Goal: Information Seeking & Learning: Learn about a topic

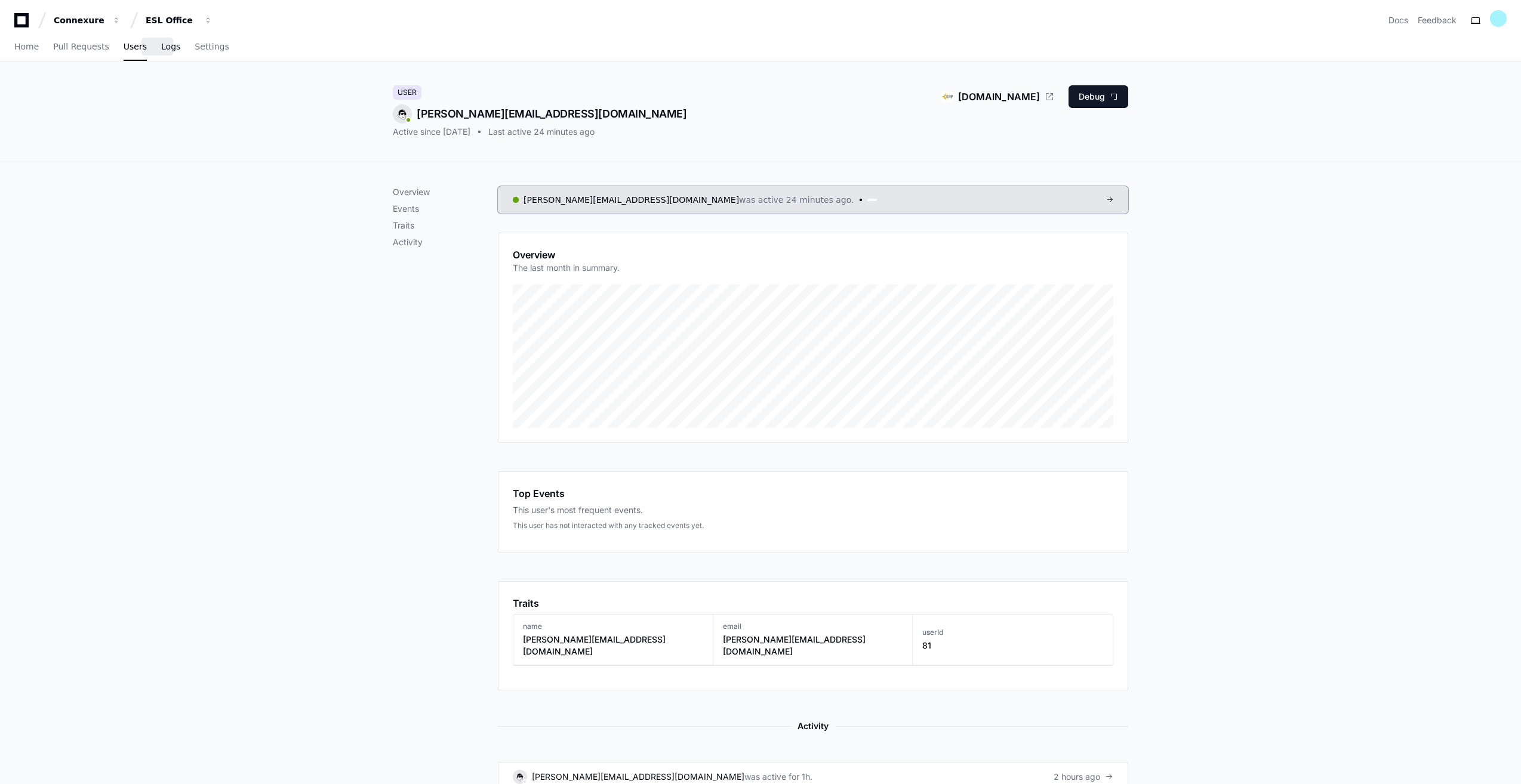
click at [162, 50] on span "Logs" at bounding box center [171, 47] width 19 height 7
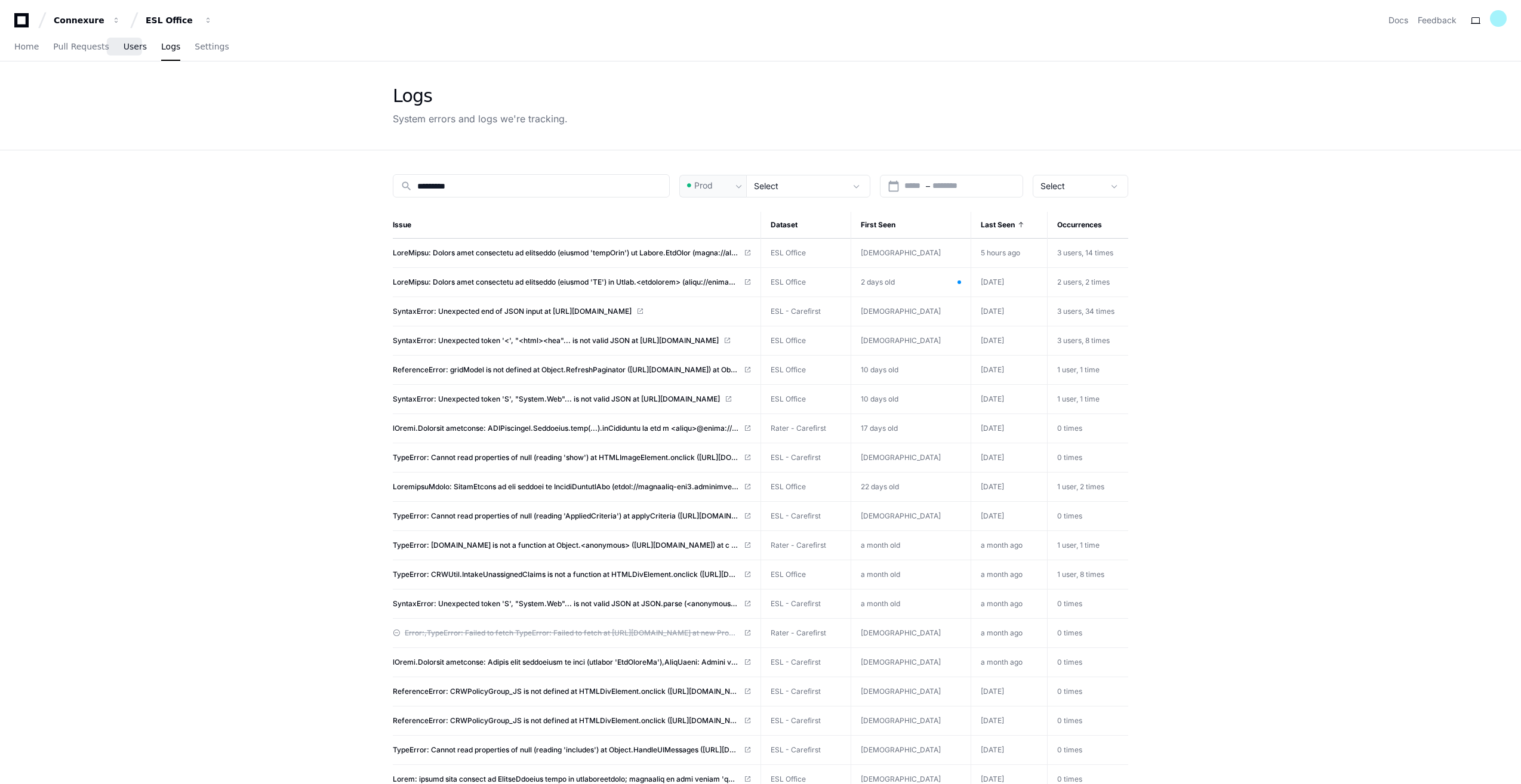
click at [132, 49] on span "Users" at bounding box center [134, 47] width 23 height 7
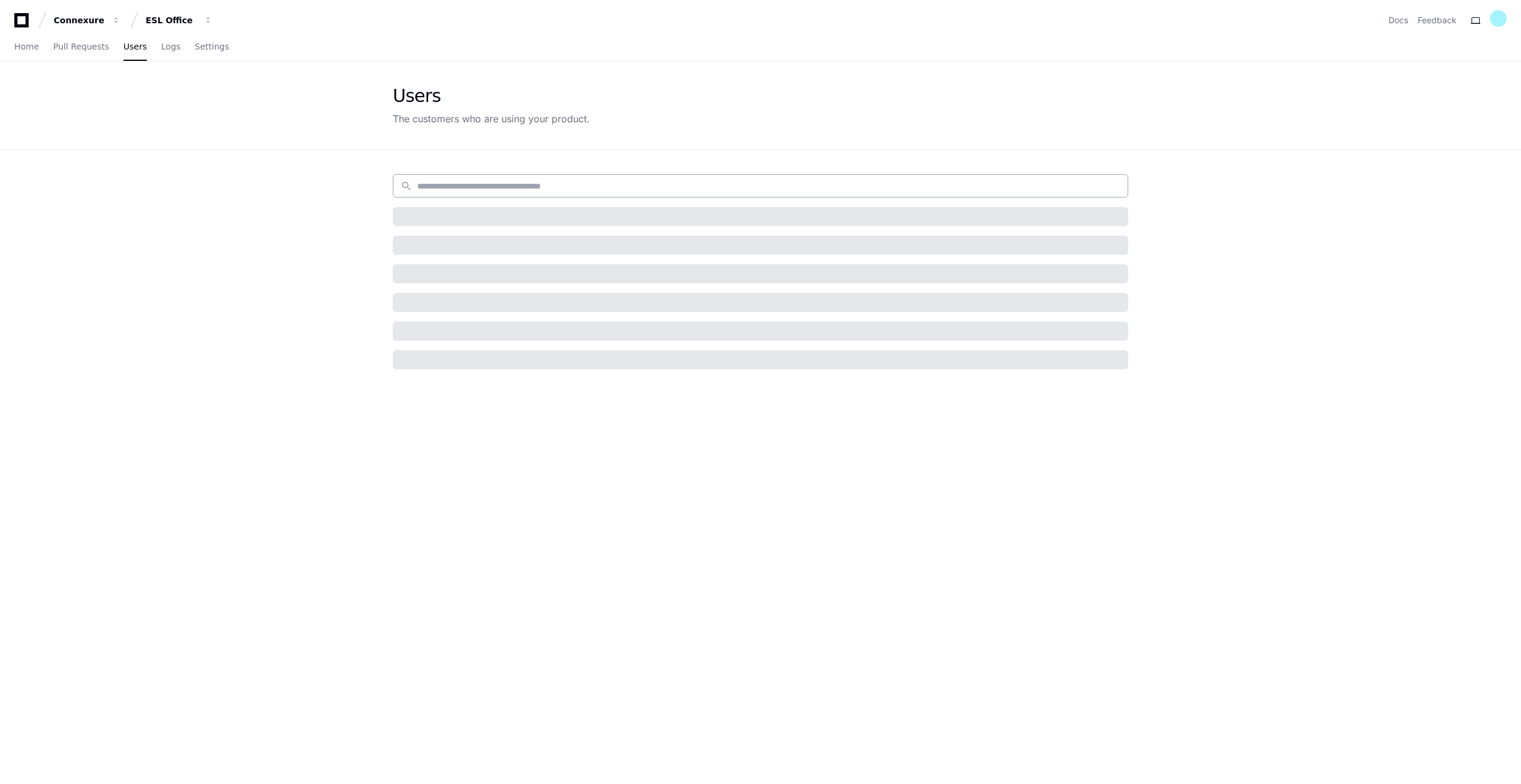
click at [561, 182] on input at bounding box center [769, 186] width 704 height 12
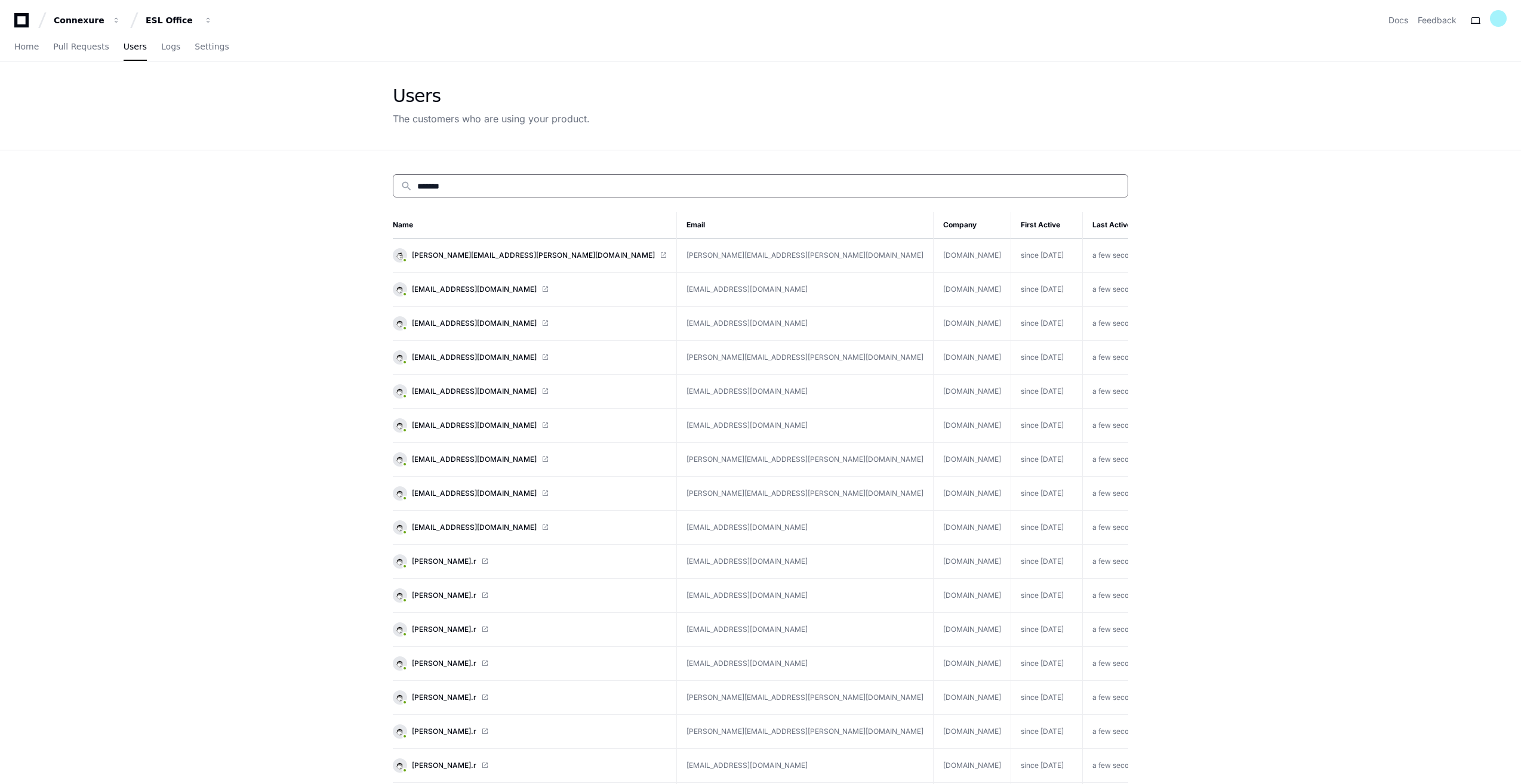
type input "*******"
click at [460, 196] on div "search *******" at bounding box center [760, 185] width 736 height 23
click at [471, 187] on input "*******" at bounding box center [769, 186] width 704 height 12
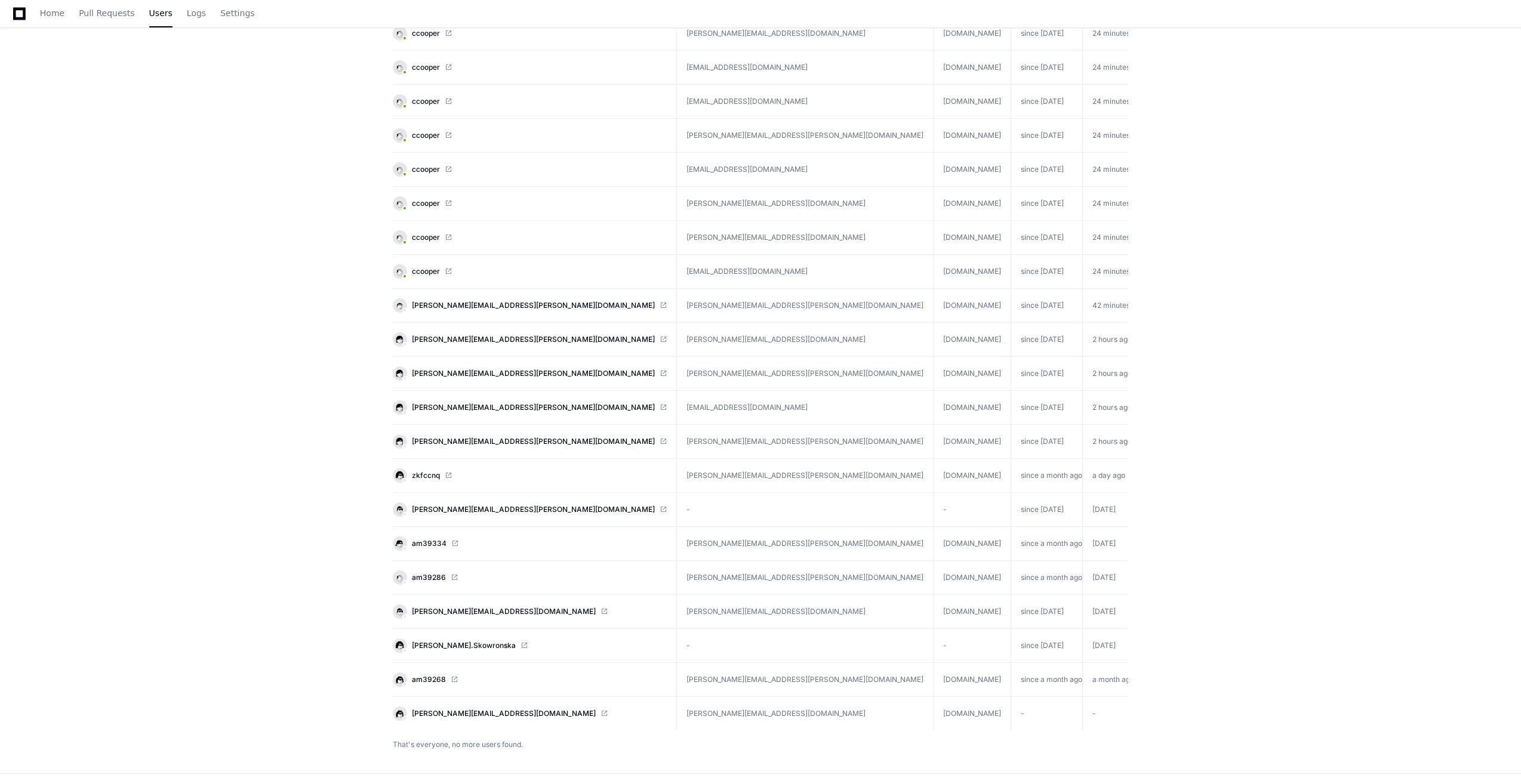
scroll to position [3402, 0]
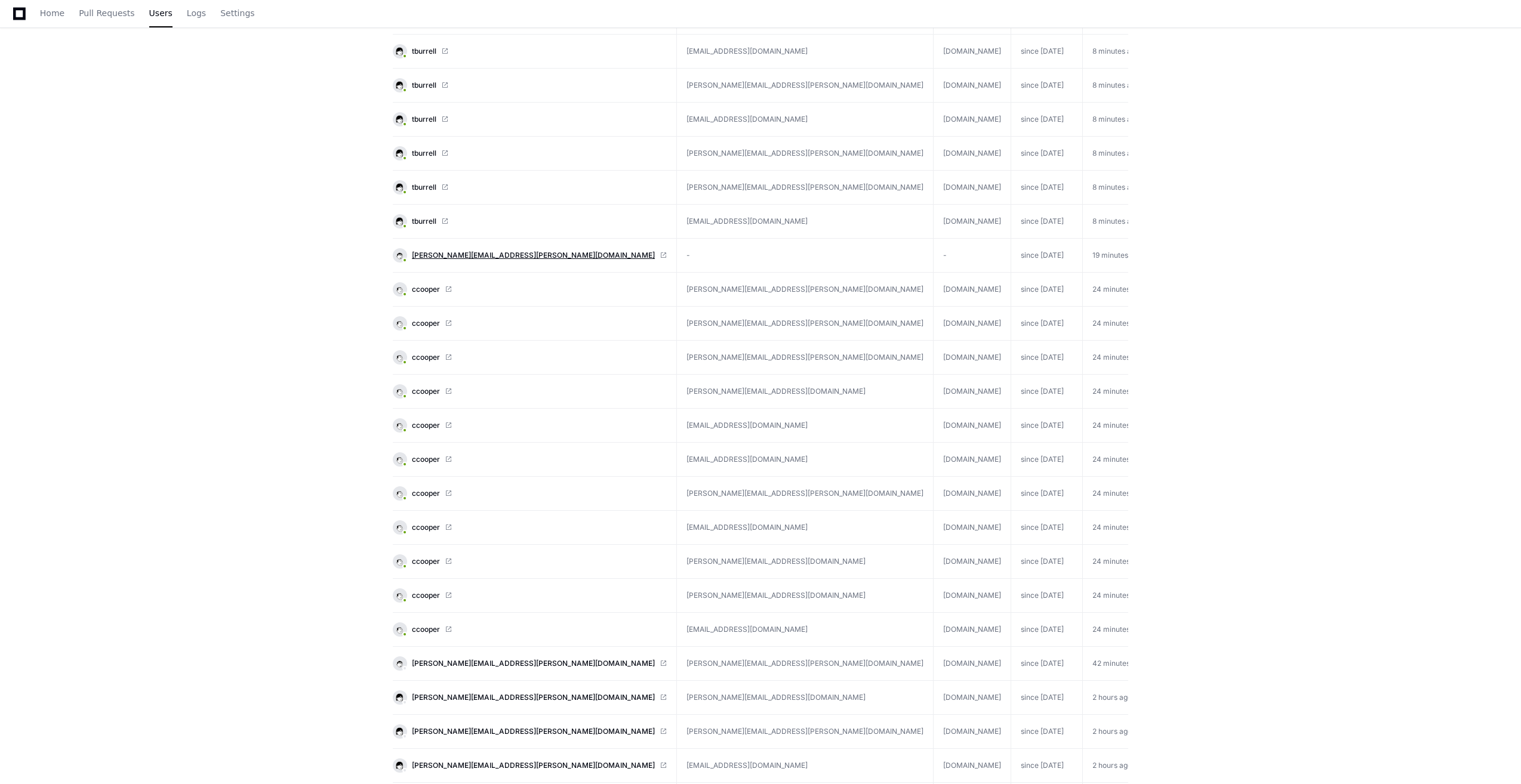
type input "****"
click at [436, 252] on span "[PERSON_NAME][EMAIL_ADDRESS][PERSON_NAME][DOMAIN_NAME]" at bounding box center [533, 255] width 243 height 9
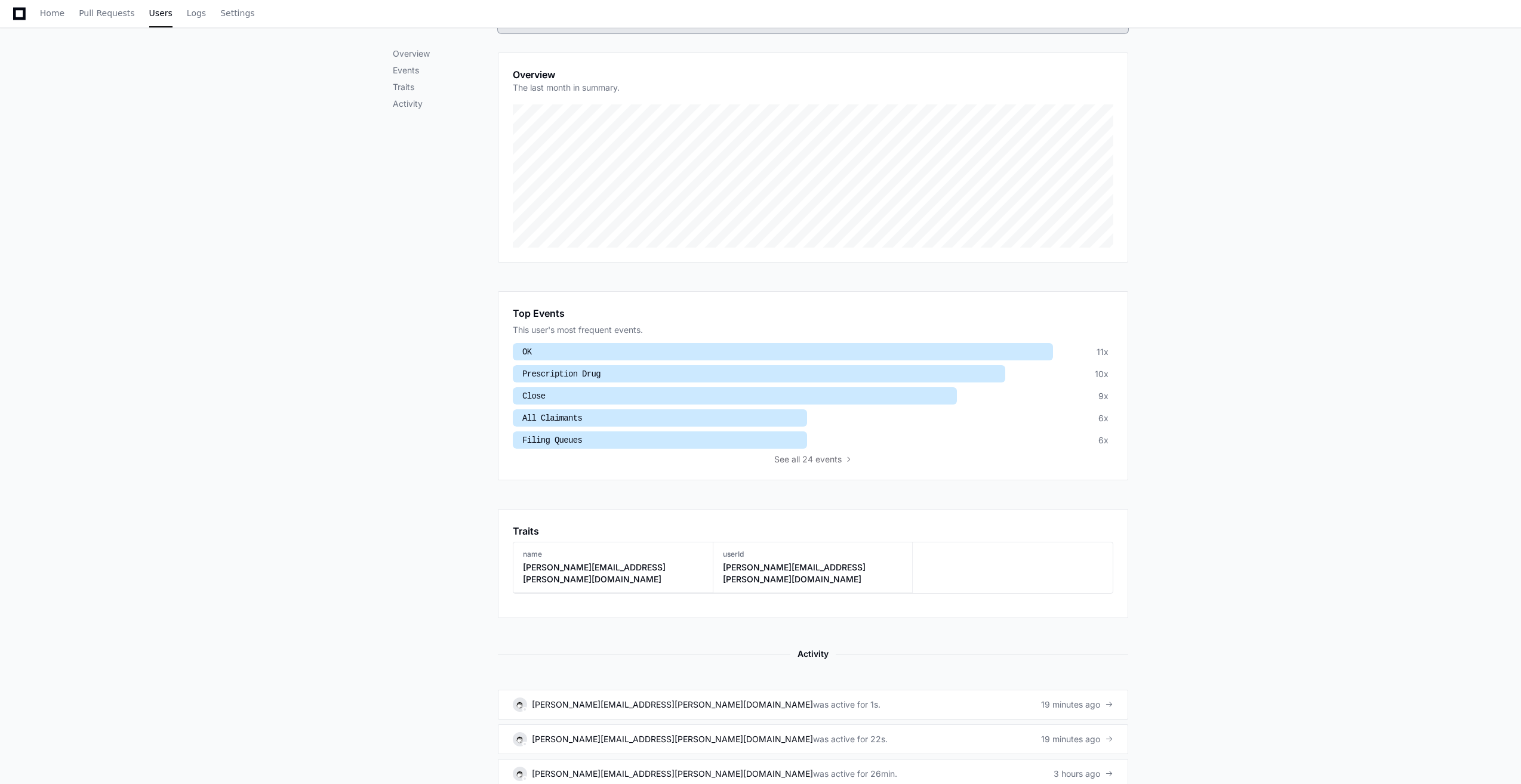
scroll to position [418, 0]
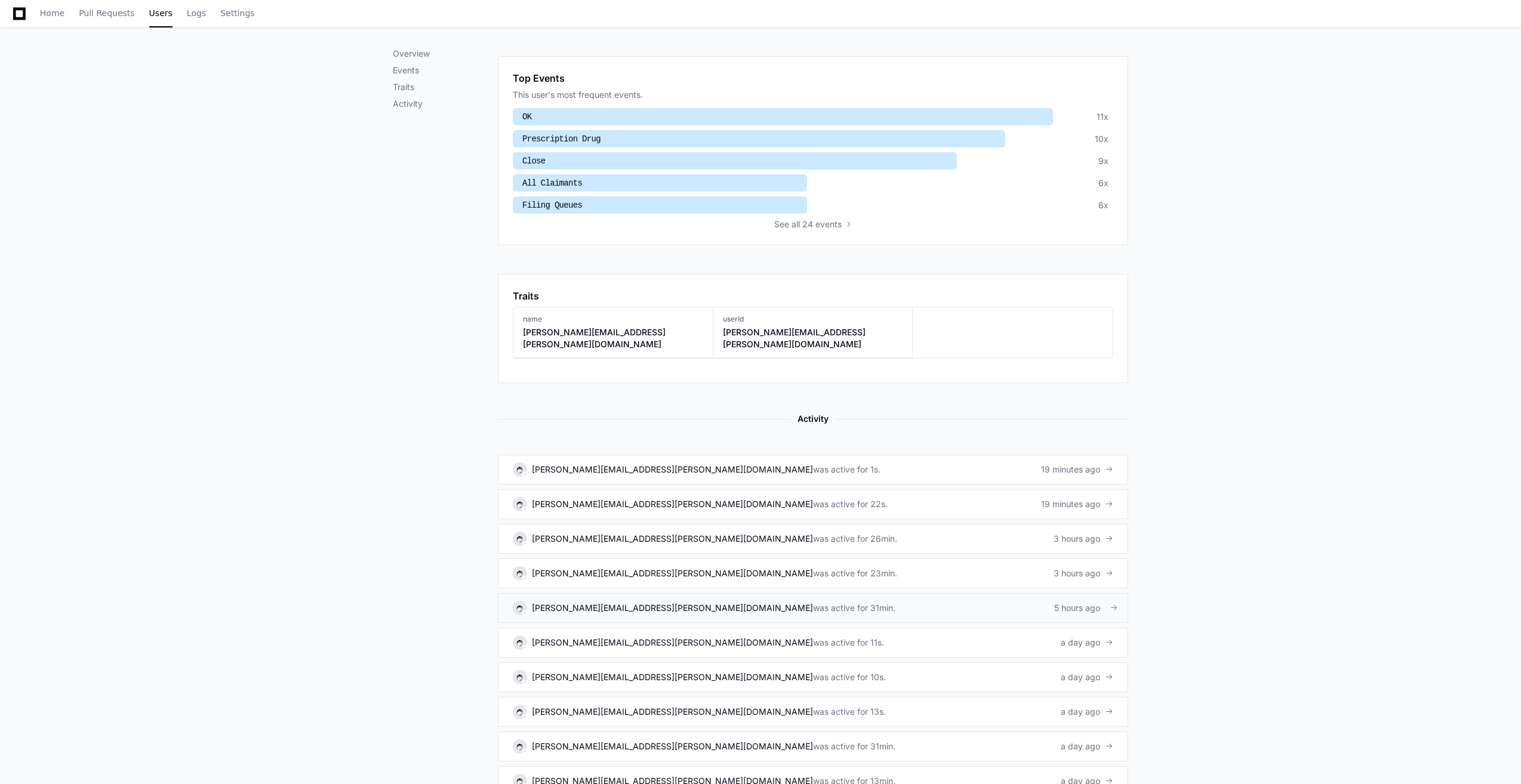
click at [813, 602] on div "was active for 31min." at bounding box center [854, 608] width 83 height 12
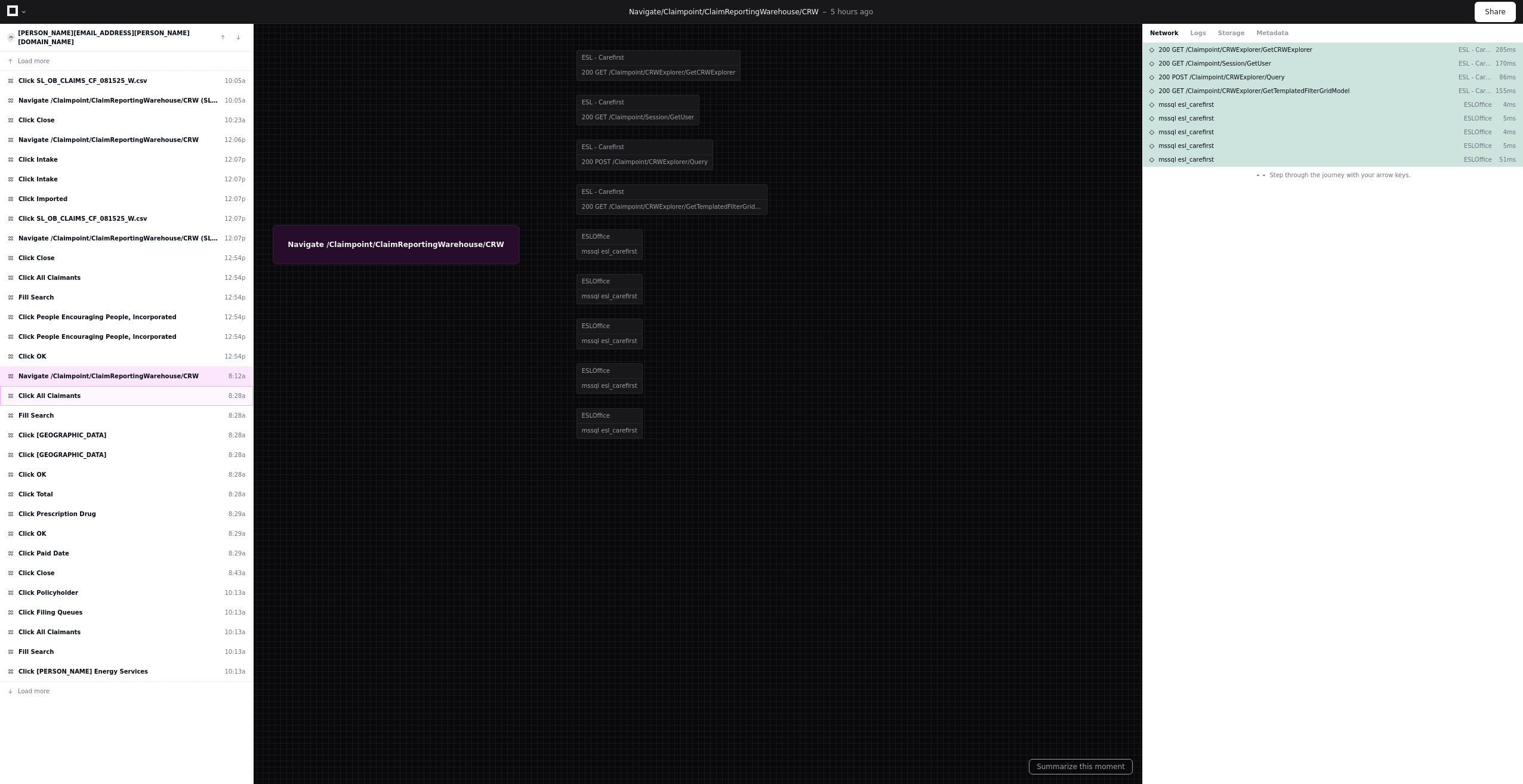
click at [88, 386] on div "Click All Claimants 8:28a" at bounding box center [127, 395] width 253 height 20
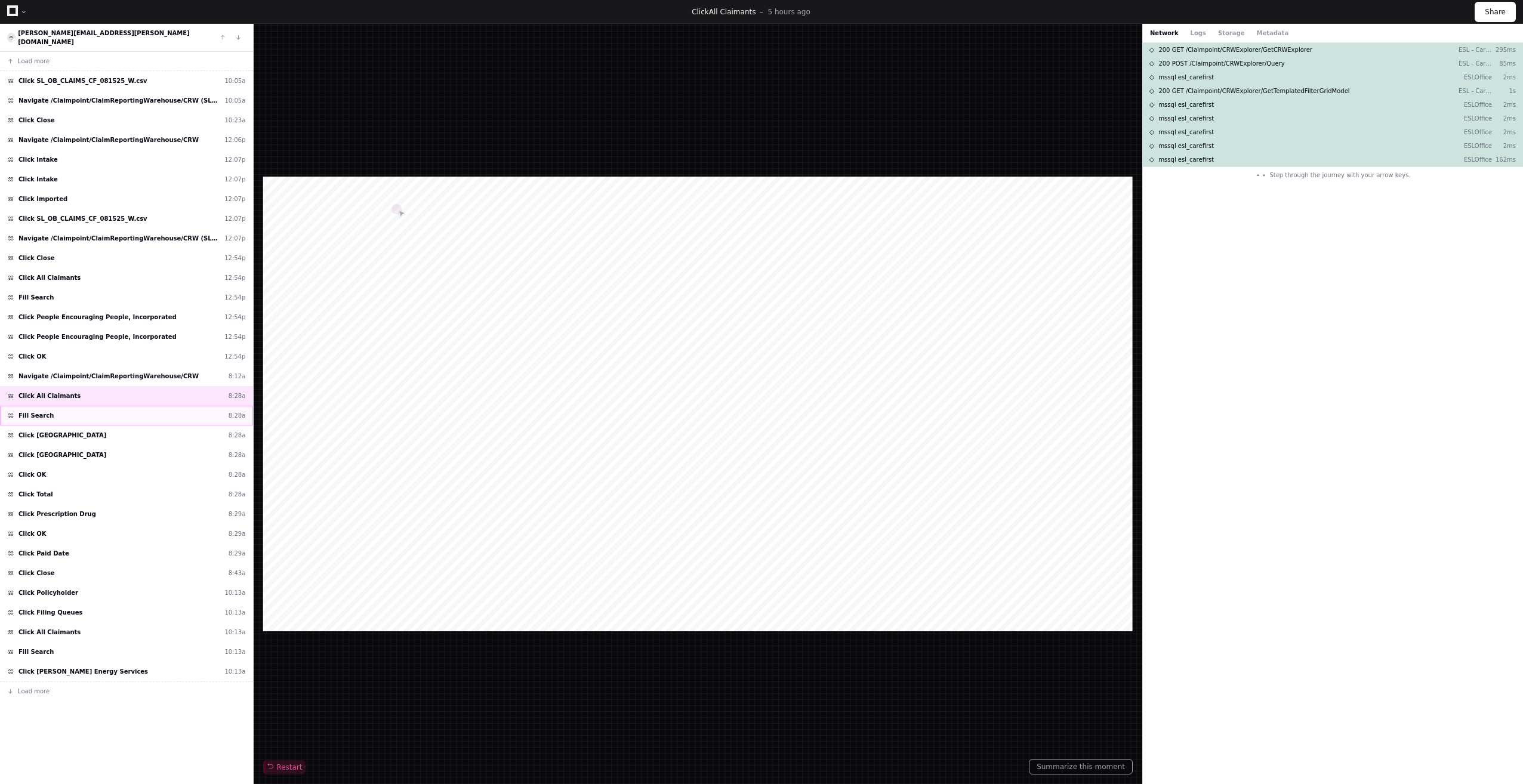
click at [87, 406] on div "Fill Search 8:28a" at bounding box center [127, 415] width 253 height 20
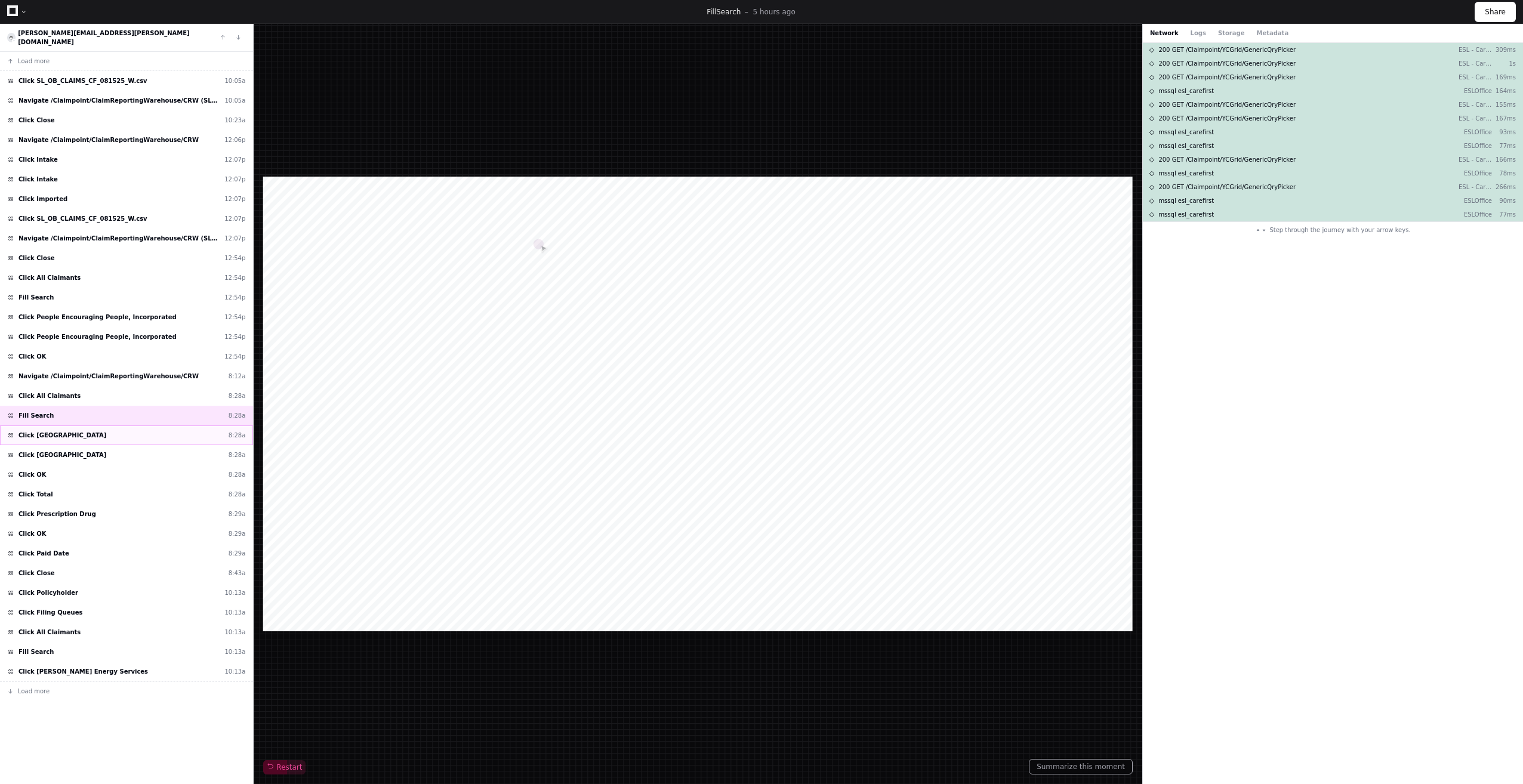
click at [79, 431] on span "Click [GEOGRAPHIC_DATA]" at bounding box center [62, 435] width 88 height 9
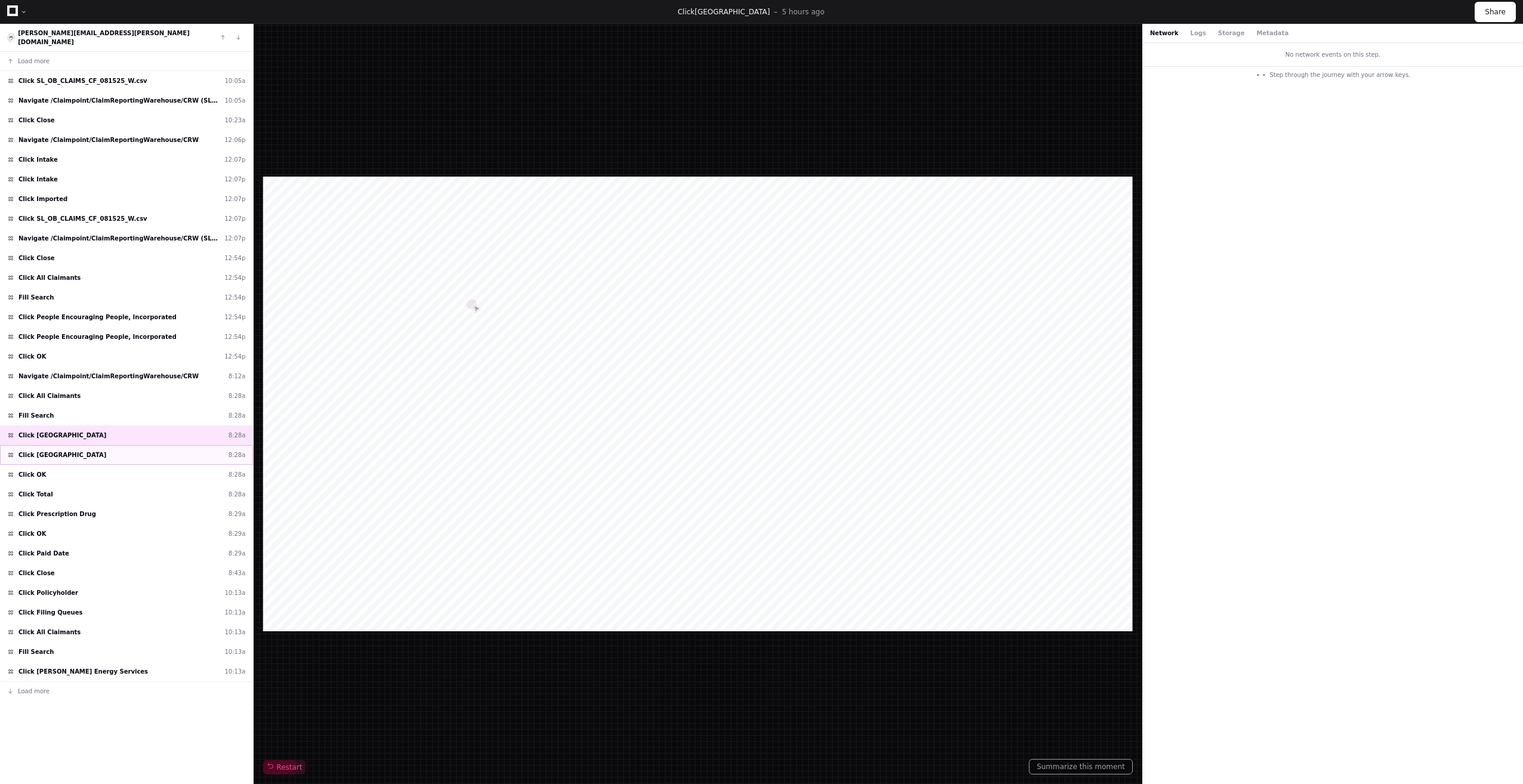
click at [85, 451] on span "Click [GEOGRAPHIC_DATA]" at bounding box center [62, 455] width 88 height 9
click at [84, 465] on div "Click OK 8:28a" at bounding box center [127, 474] width 253 height 20
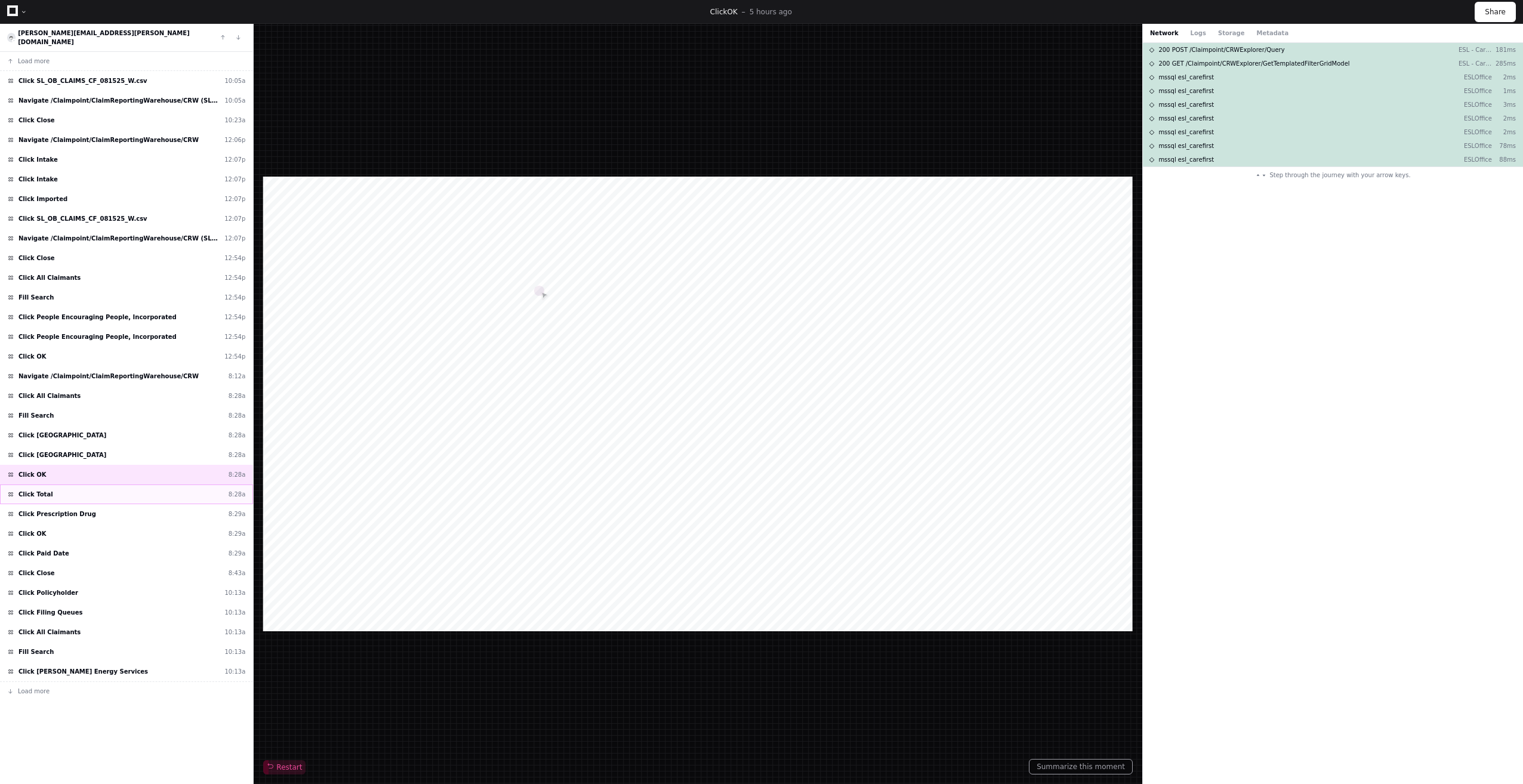
click at [89, 485] on div "Click Total 8:28a" at bounding box center [127, 494] width 253 height 20
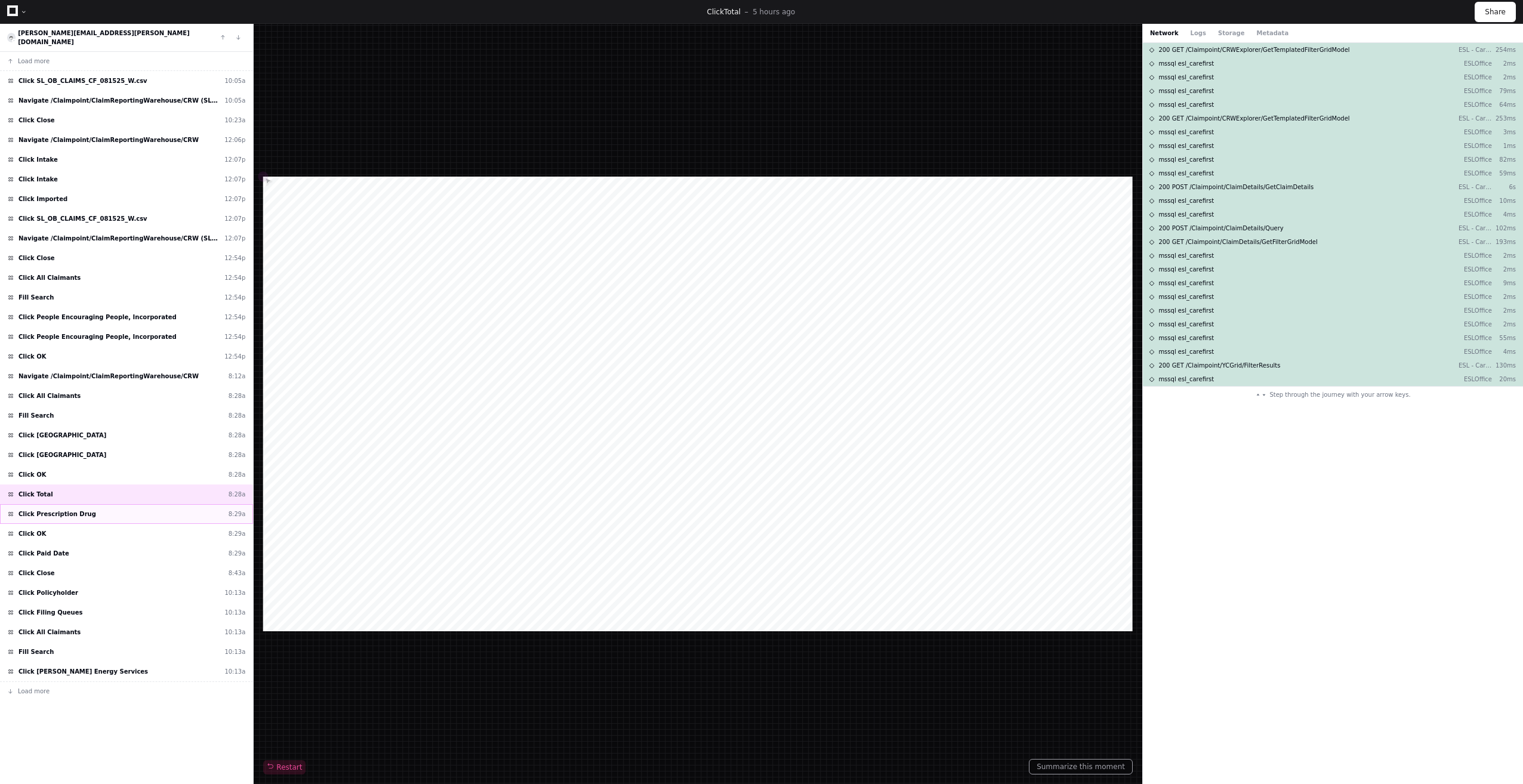
click at [98, 504] on div "Click Prescription Drug 8:29a" at bounding box center [127, 514] width 253 height 20
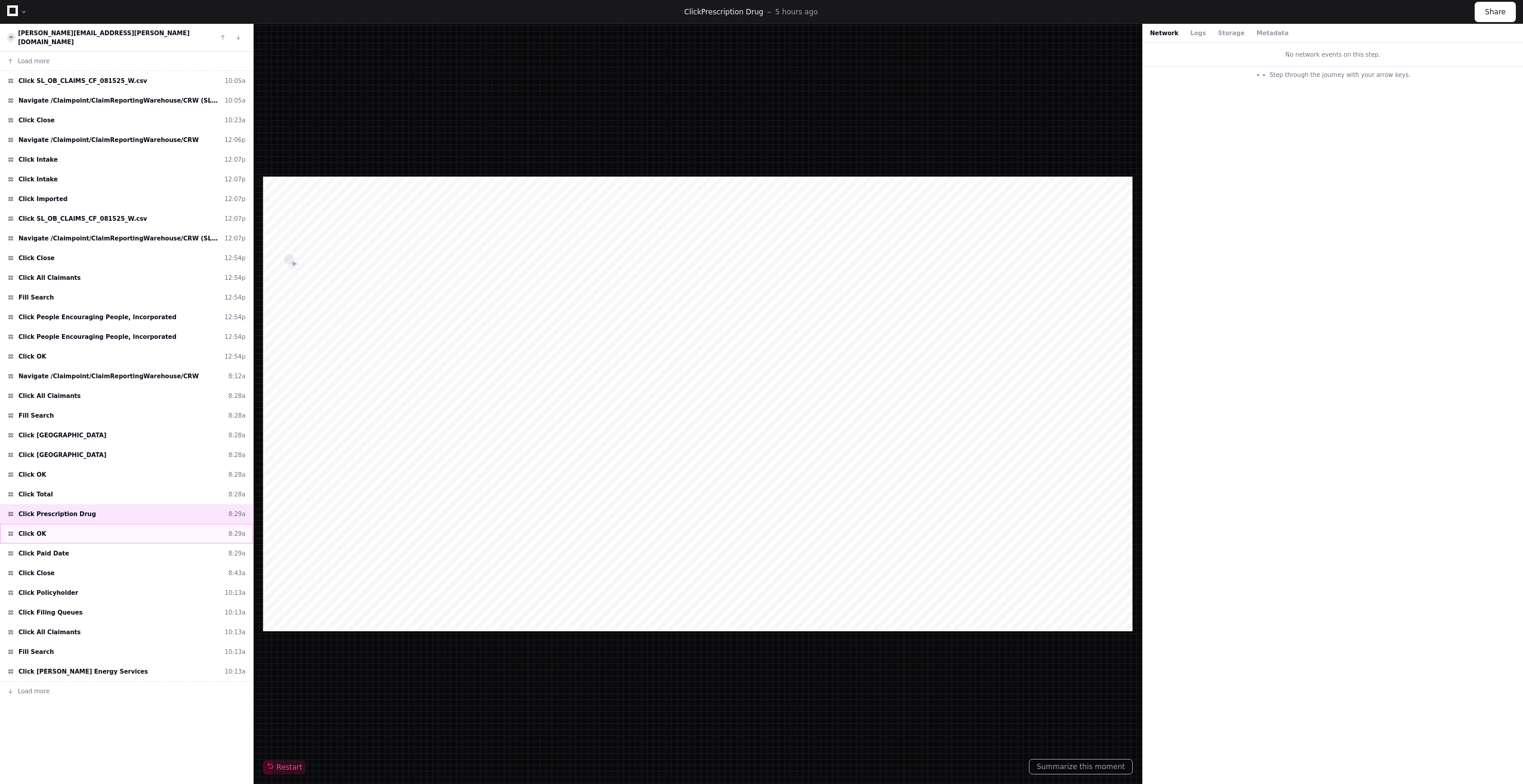
click at [92, 526] on div "Click OK 8:29a" at bounding box center [127, 533] width 253 height 20
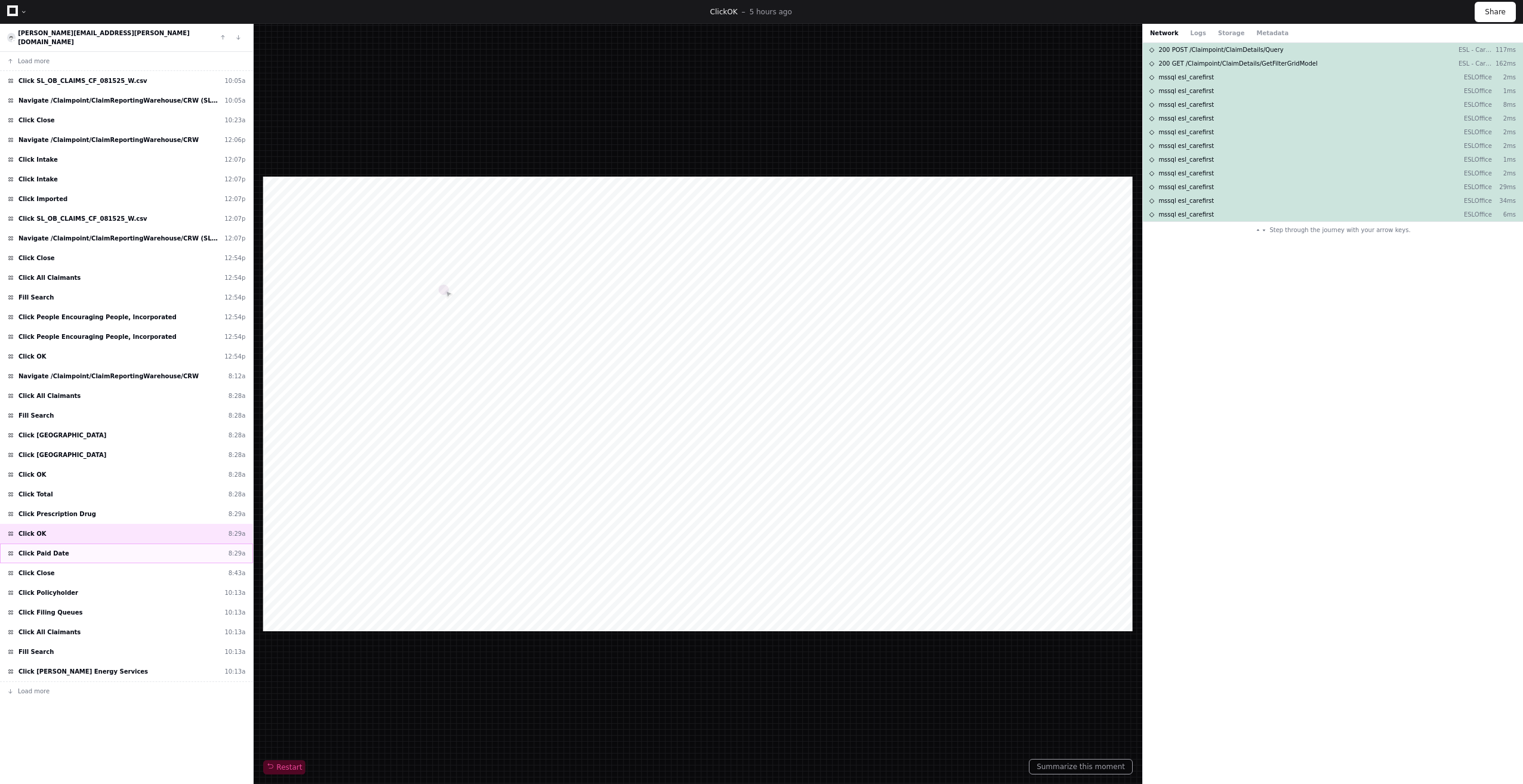
click at [85, 543] on div "Click Paid Date 8:29a" at bounding box center [127, 553] width 253 height 20
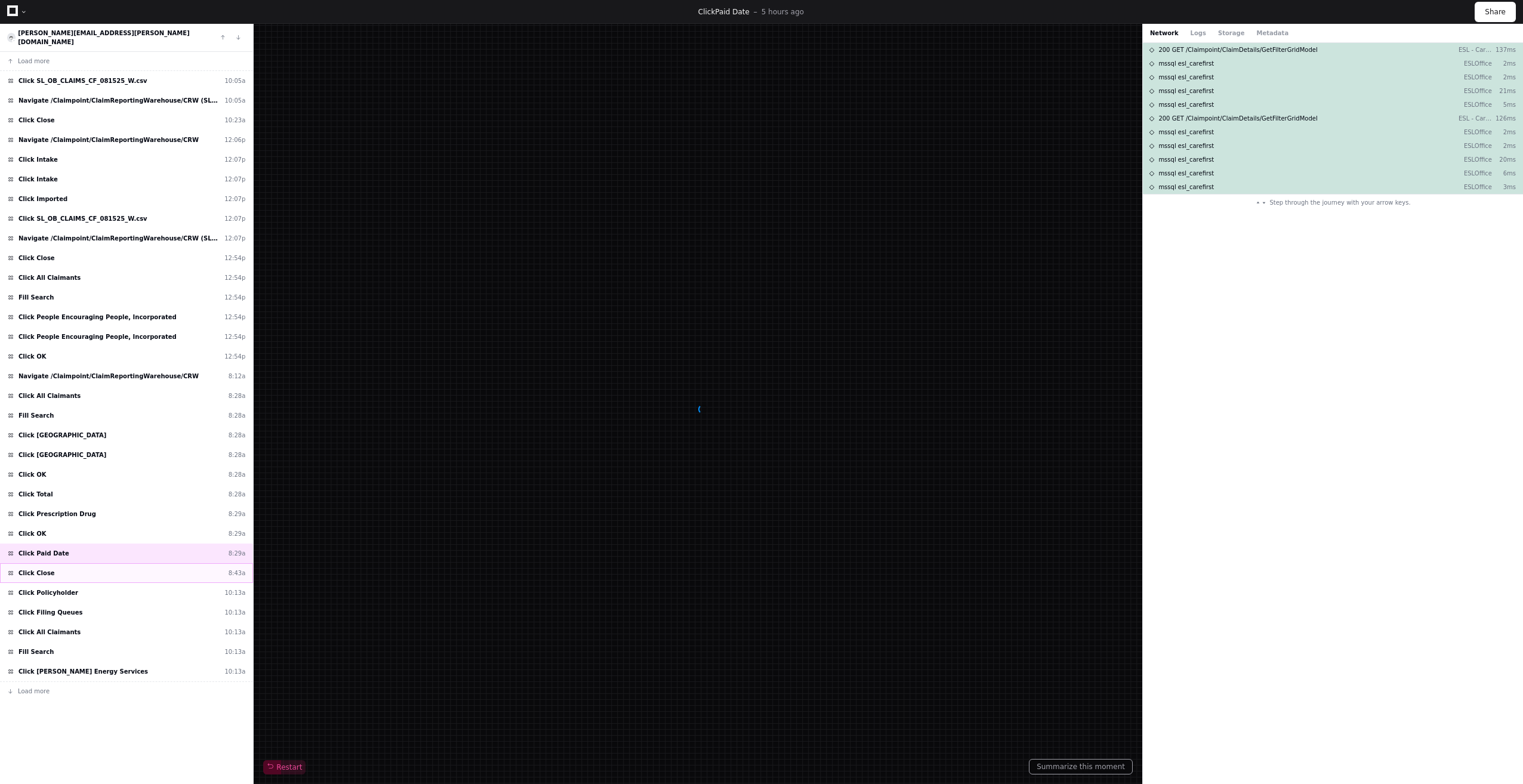
click at [77, 564] on div "Click Close 8:43a" at bounding box center [127, 573] width 253 height 20
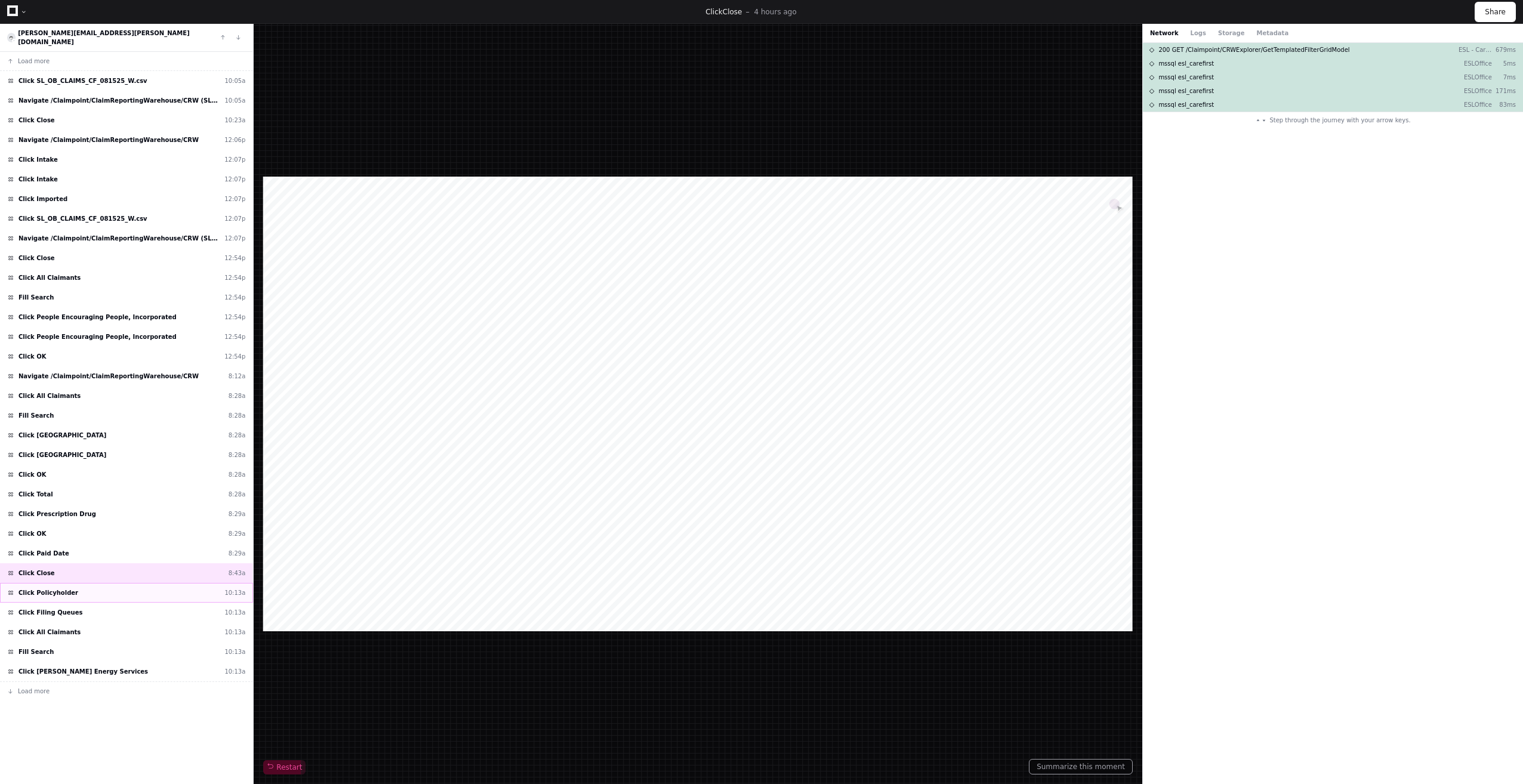
click at [82, 583] on div "Click Policyholder 10:13a" at bounding box center [127, 593] width 253 height 20
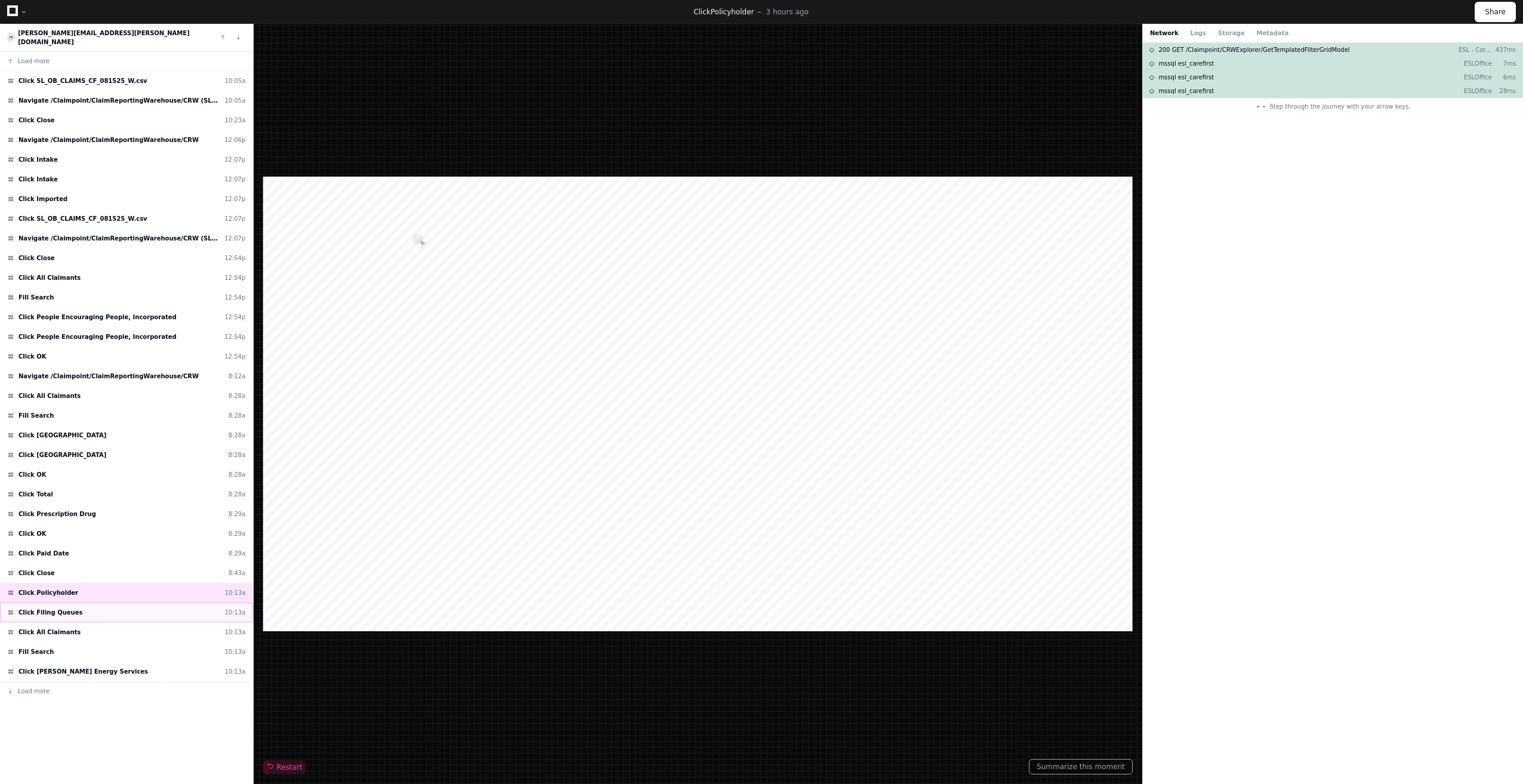
click at [92, 603] on div "Click Filing Queues 10:13a" at bounding box center [127, 612] width 253 height 20
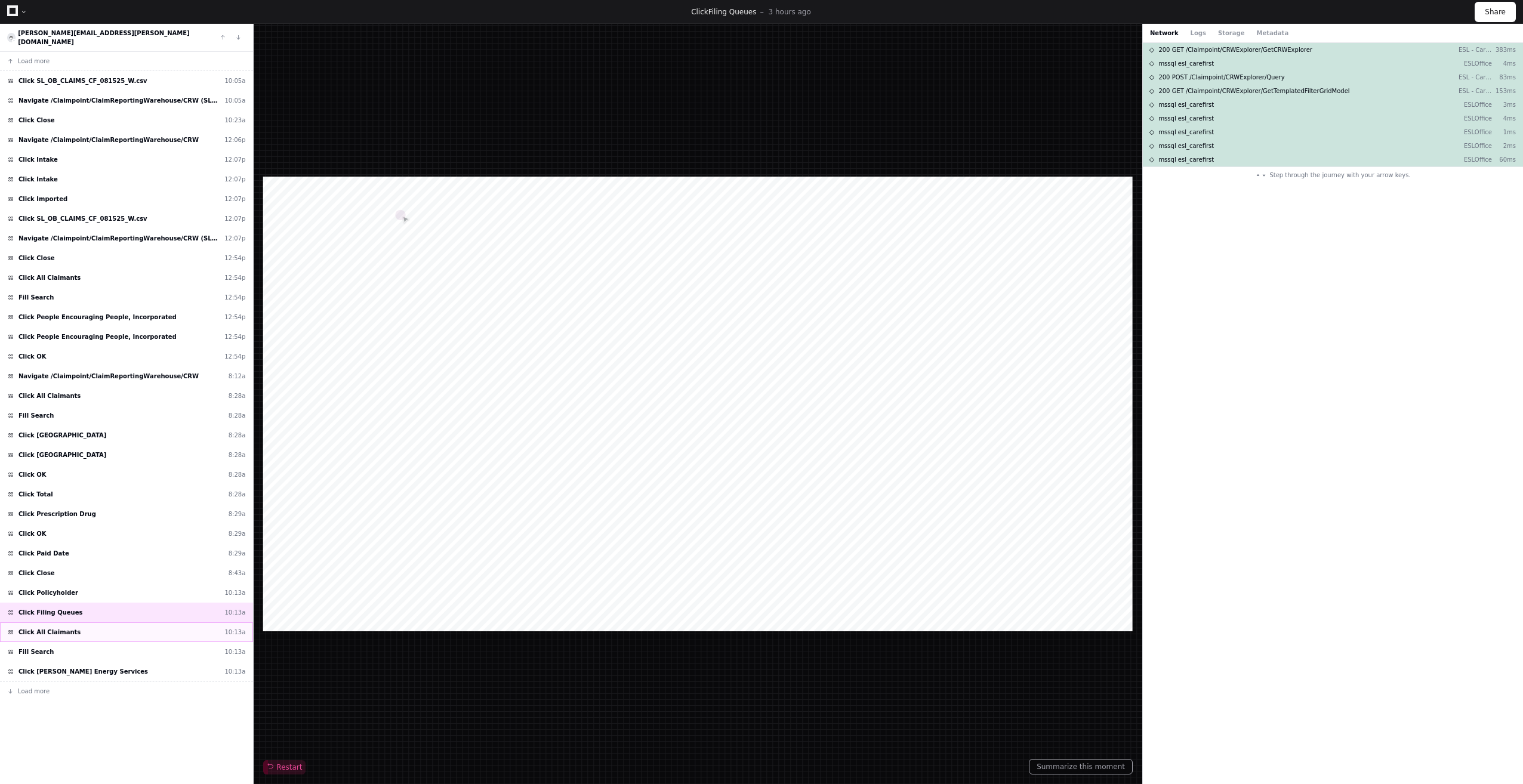
click at [92, 626] on div "Click All Claimants 10:13a" at bounding box center [127, 632] width 253 height 20
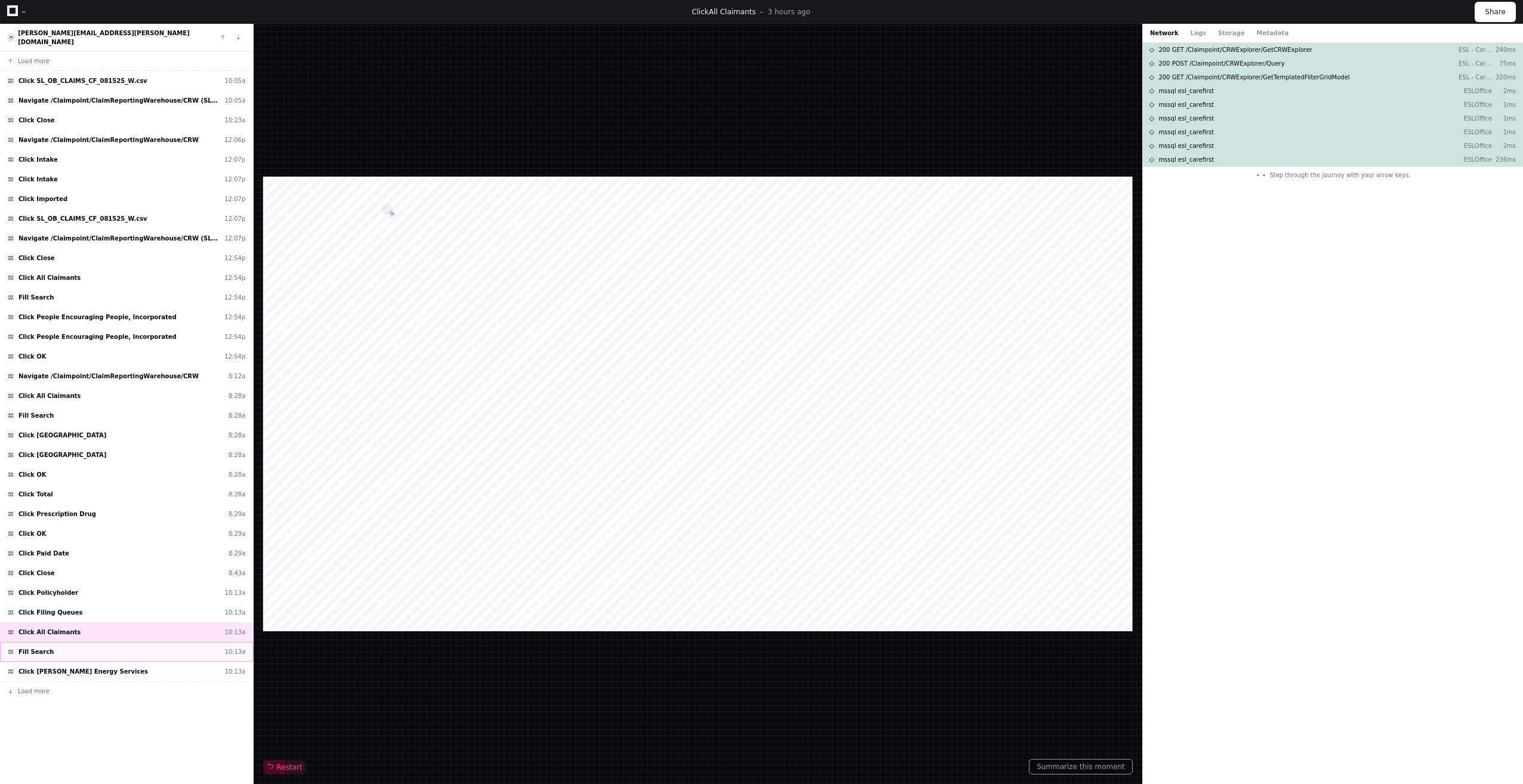
click at [91, 642] on div "Fill Search 10:13a" at bounding box center [127, 651] width 253 height 20
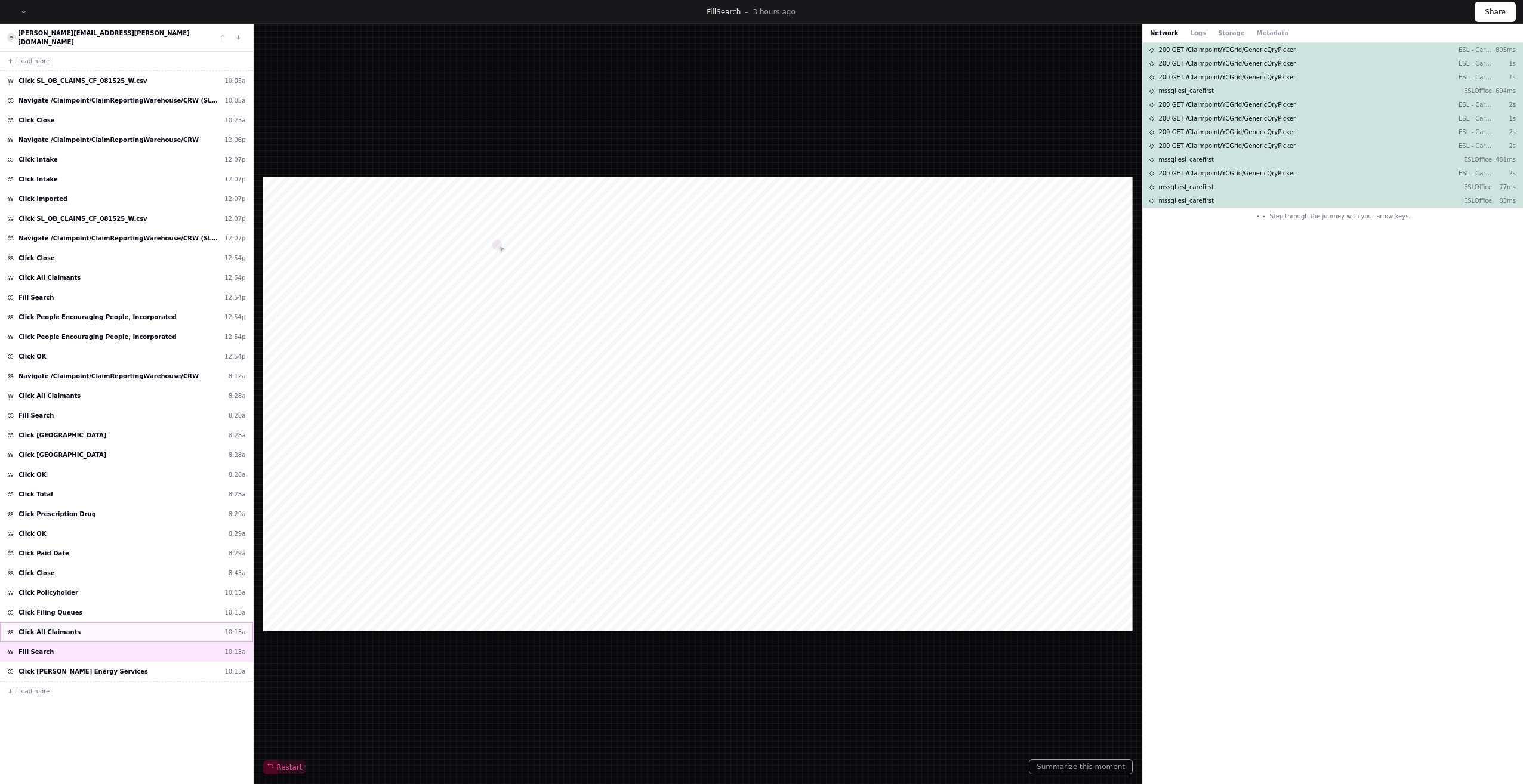
click at [78, 624] on div "Click All Claimants 10:13a" at bounding box center [127, 632] width 253 height 20
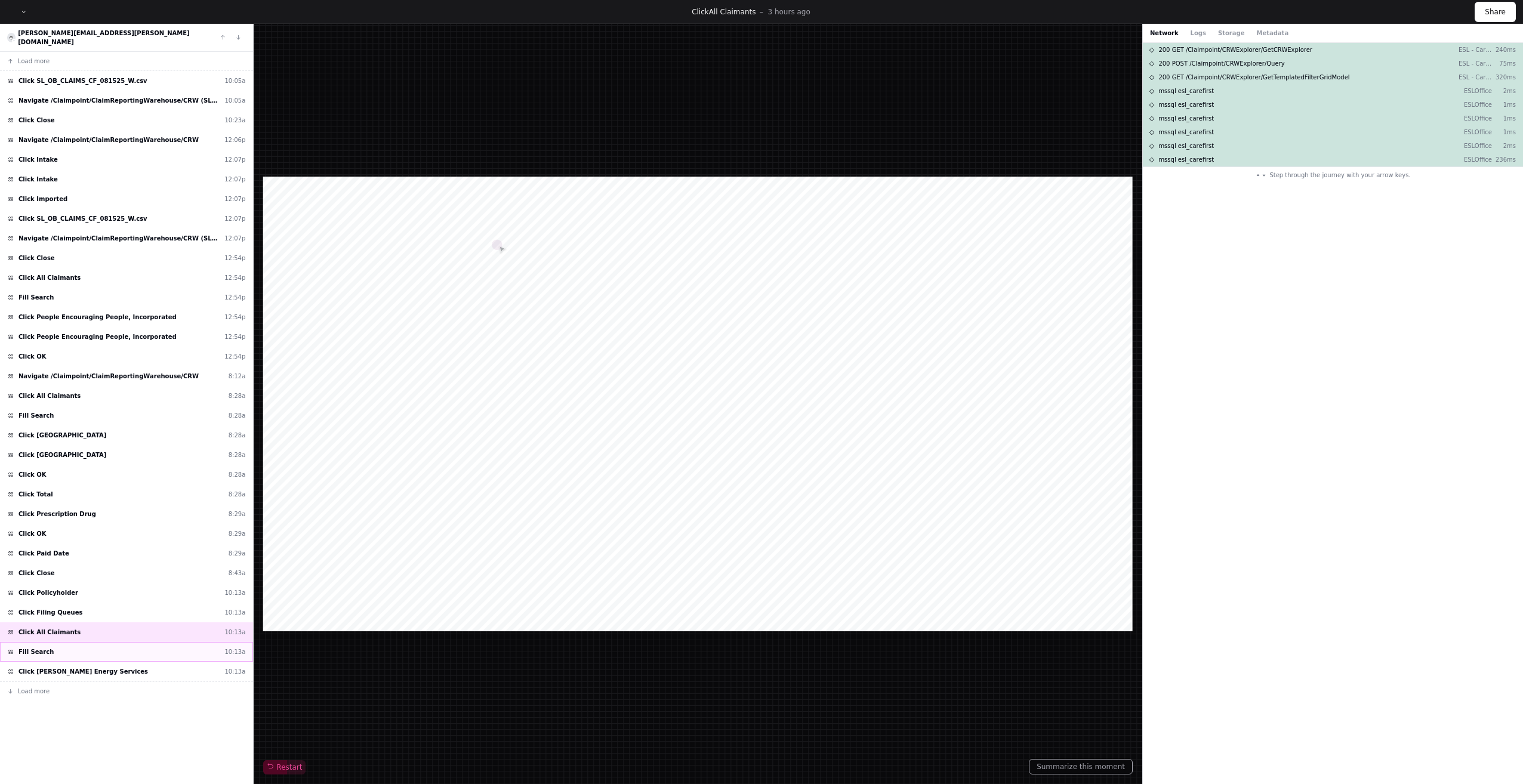
click at [49, 645] on div "Fill Search 10:13a" at bounding box center [127, 651] width 253 height 20
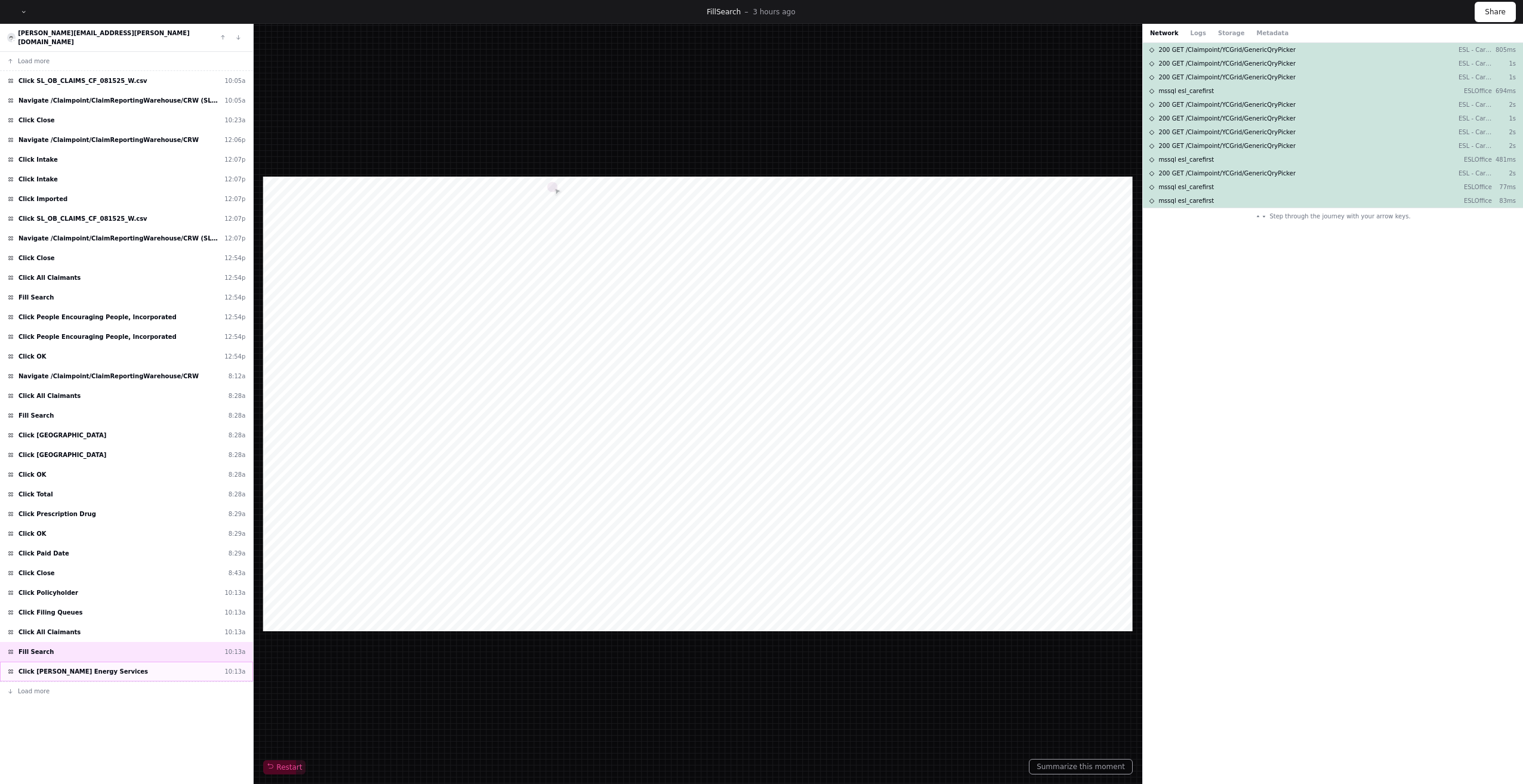
click at [39, 668] on span "Click [PERSON_NAME] Energy Services" at bounding box center [83, 672] width 129 height 9
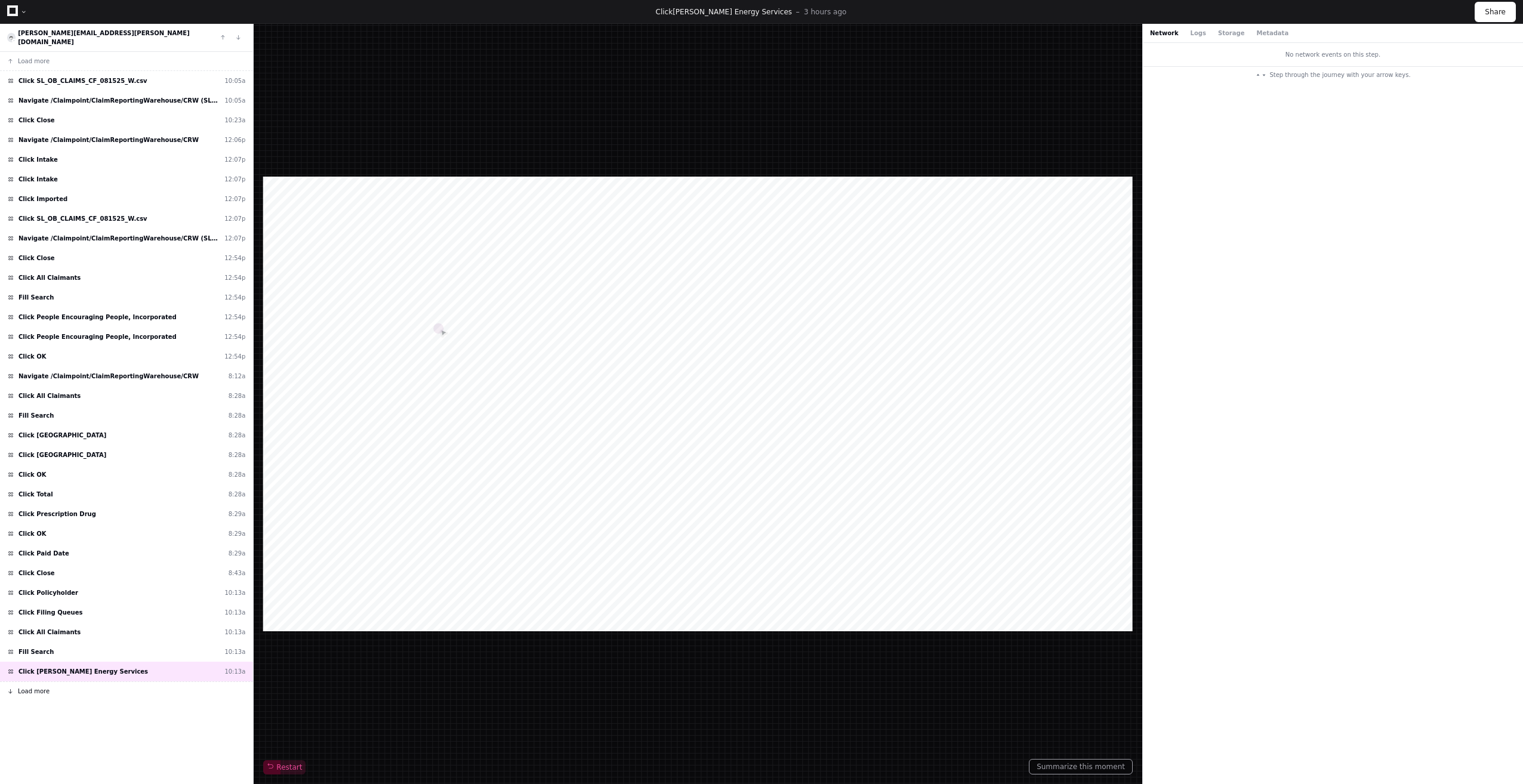
click at [39, 687] on span "Load more" at bounding box center [33, 691] width 31 height 9
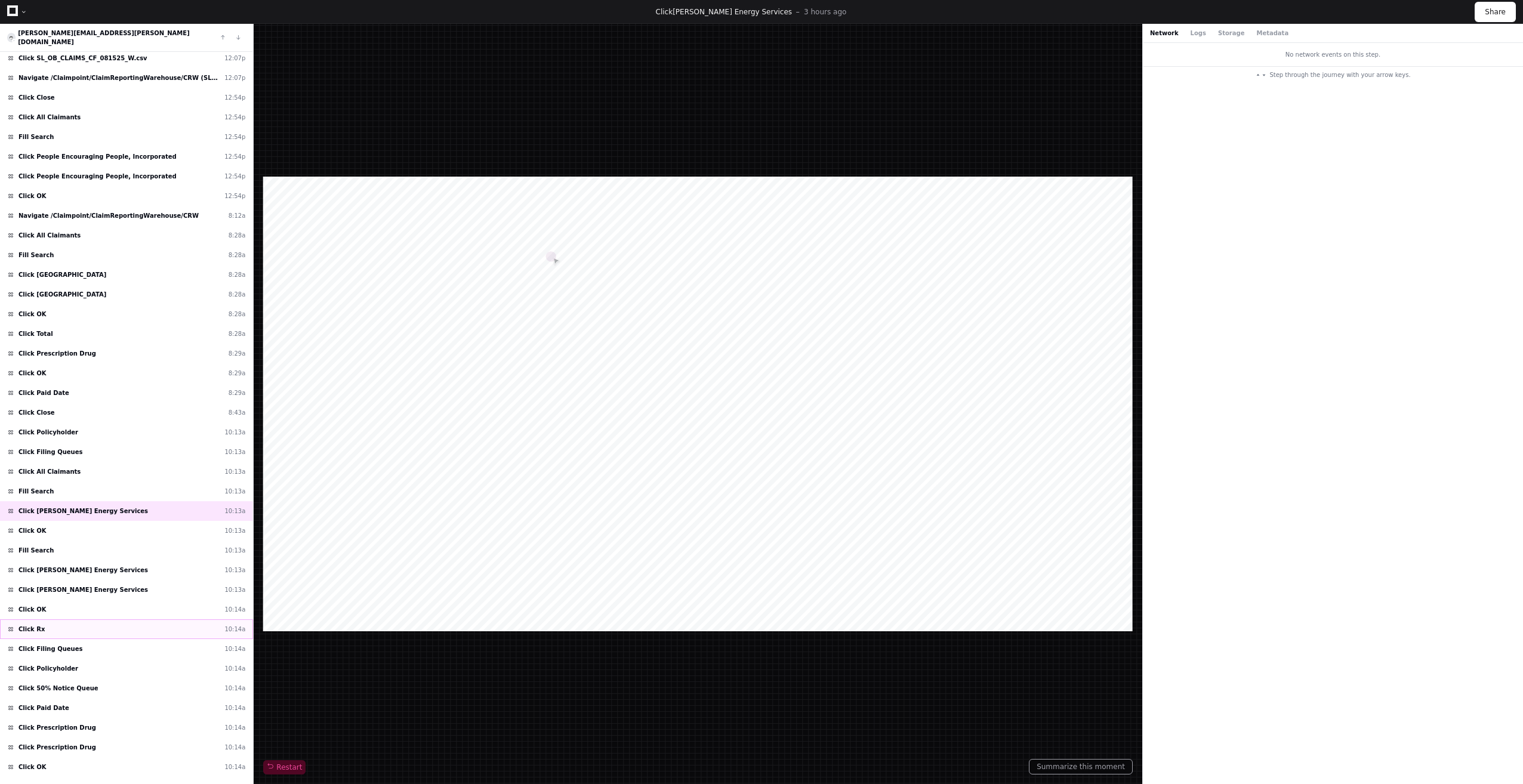
scroll to position [179, 0]
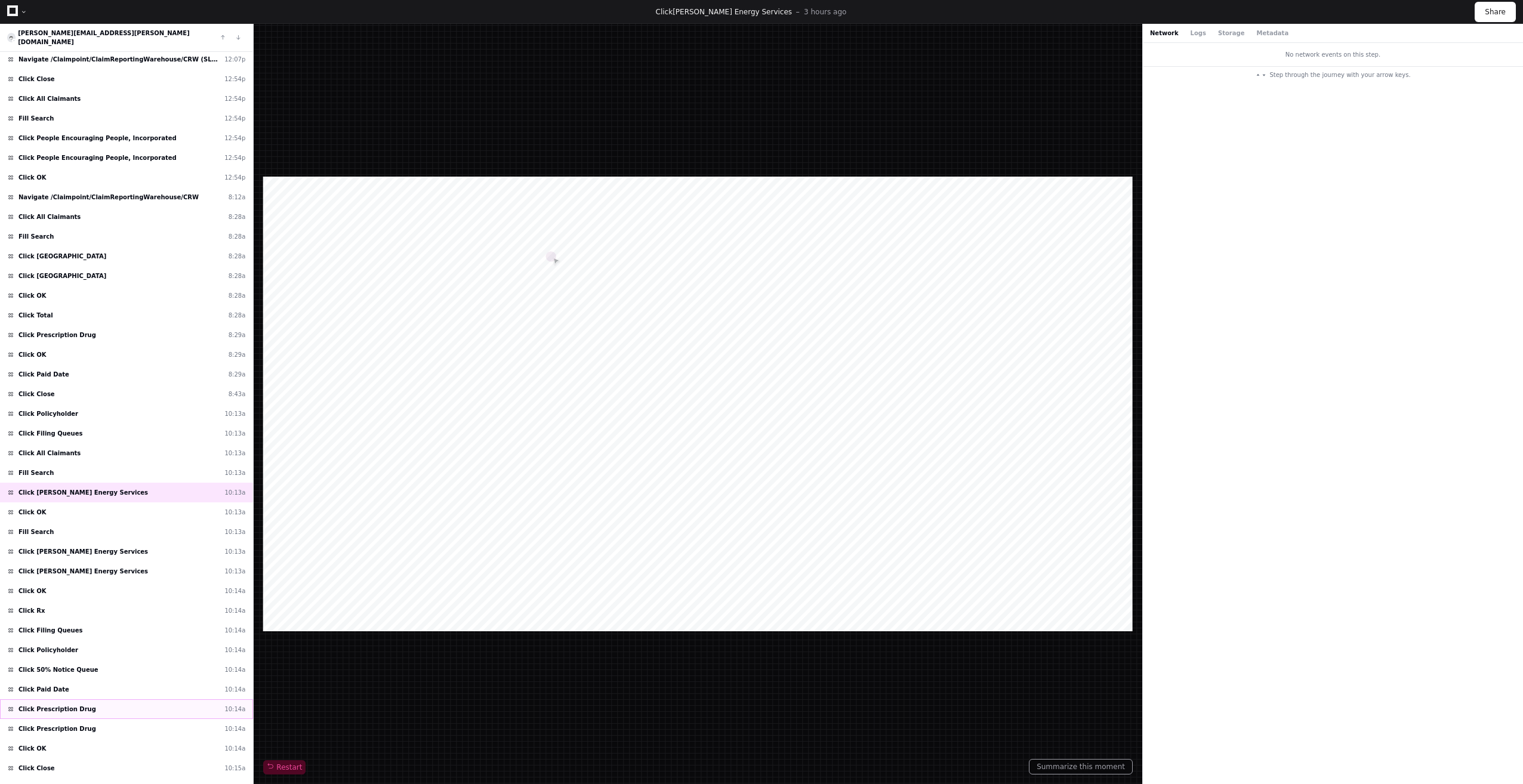
click at [99, 701] on div "Click Prescription Drug 10:14a" at bounding box center [127, 709] width 253 height 20
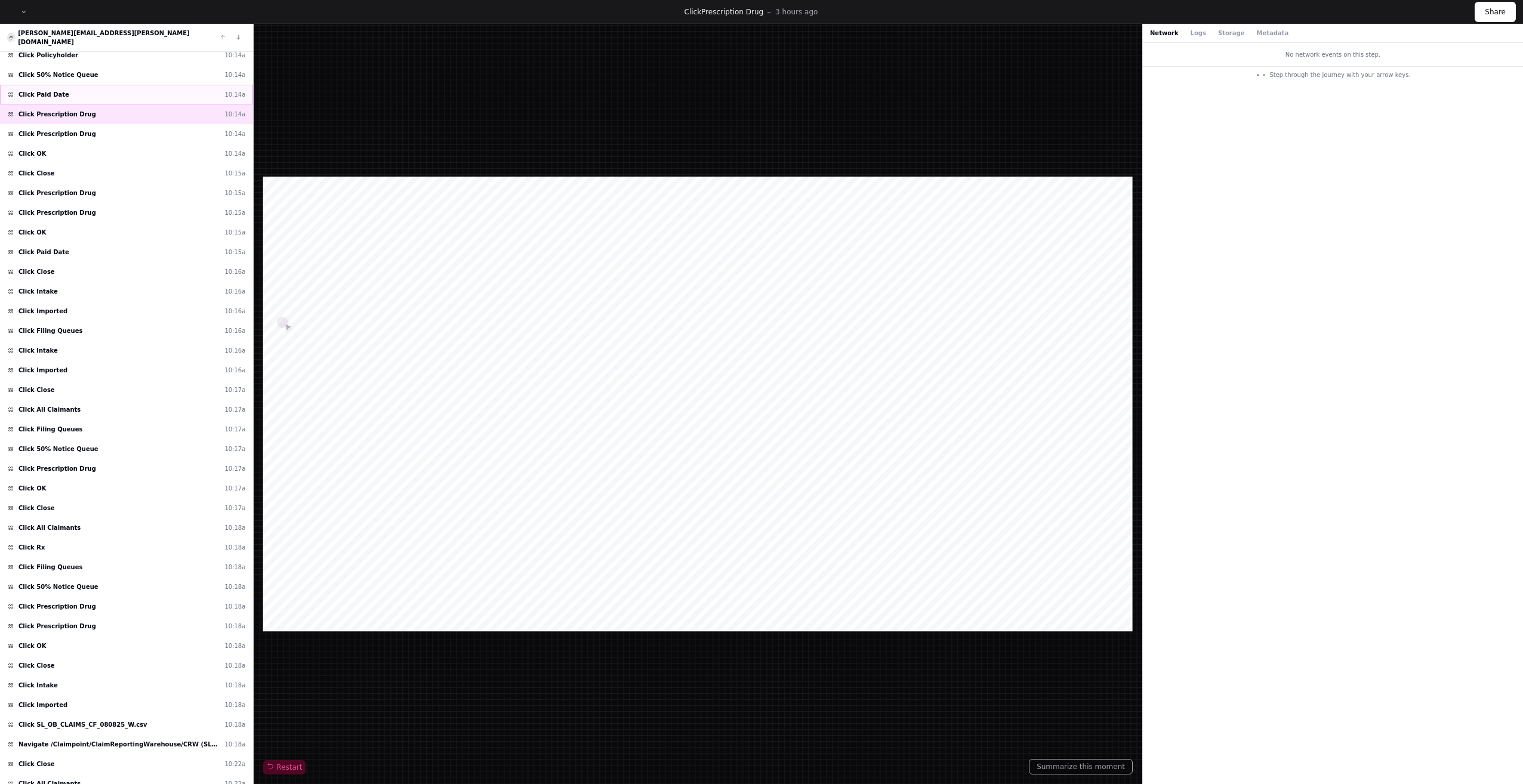
scroll to position [794, 0]
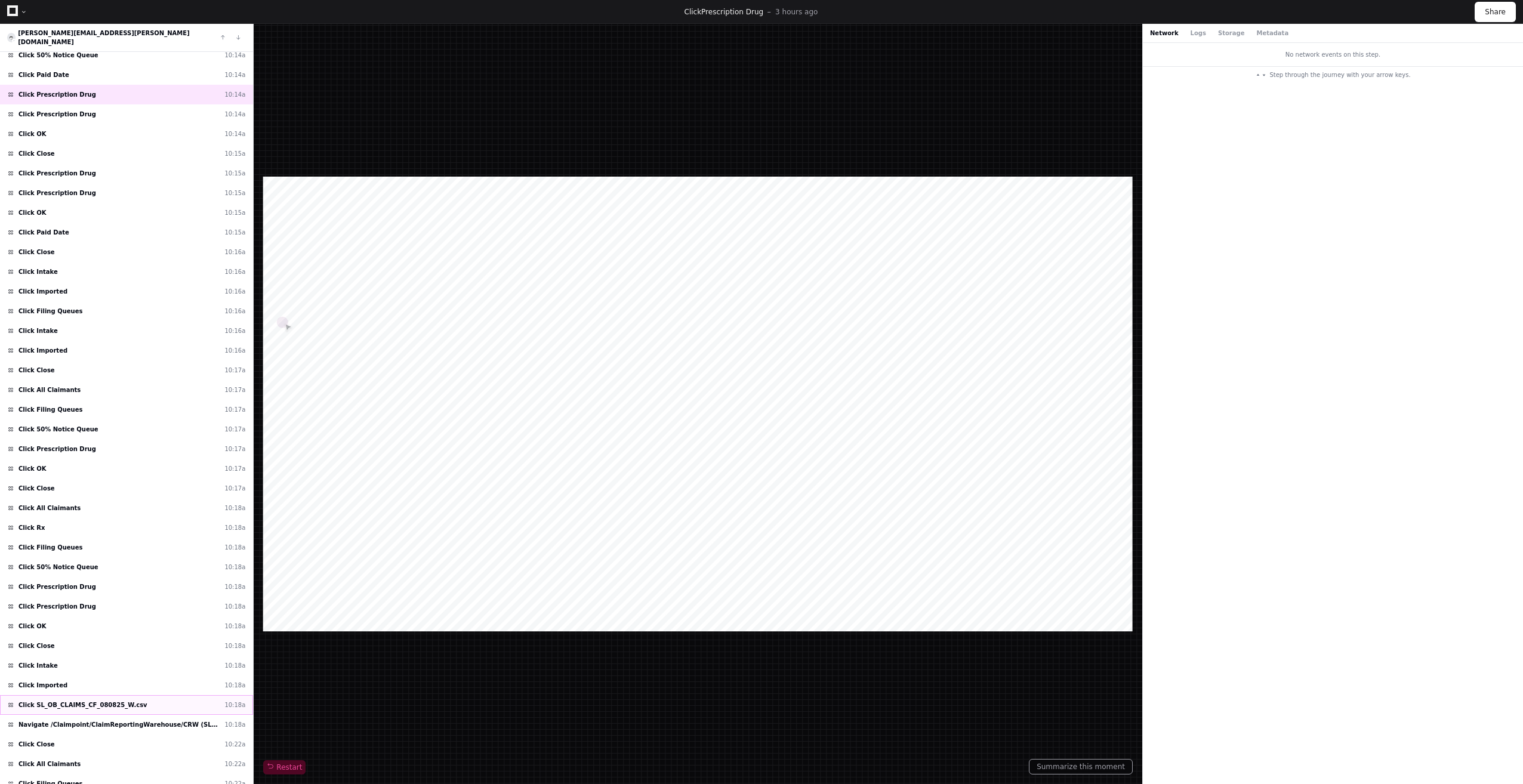
click at [99, 696] on div "Click SL_OB_CLAIMS_CF_080825_W.csv 10:18a" at bounding box center [127, 705] width 253 height 20
click at [123, 721] on div "Navigate /Claimpoint/ClaimReportingWarehouse/CRW (SL_OB_CLAIMS_CF_080825_W.csv)…" at bounding box center [127, 724] width 253 height 20
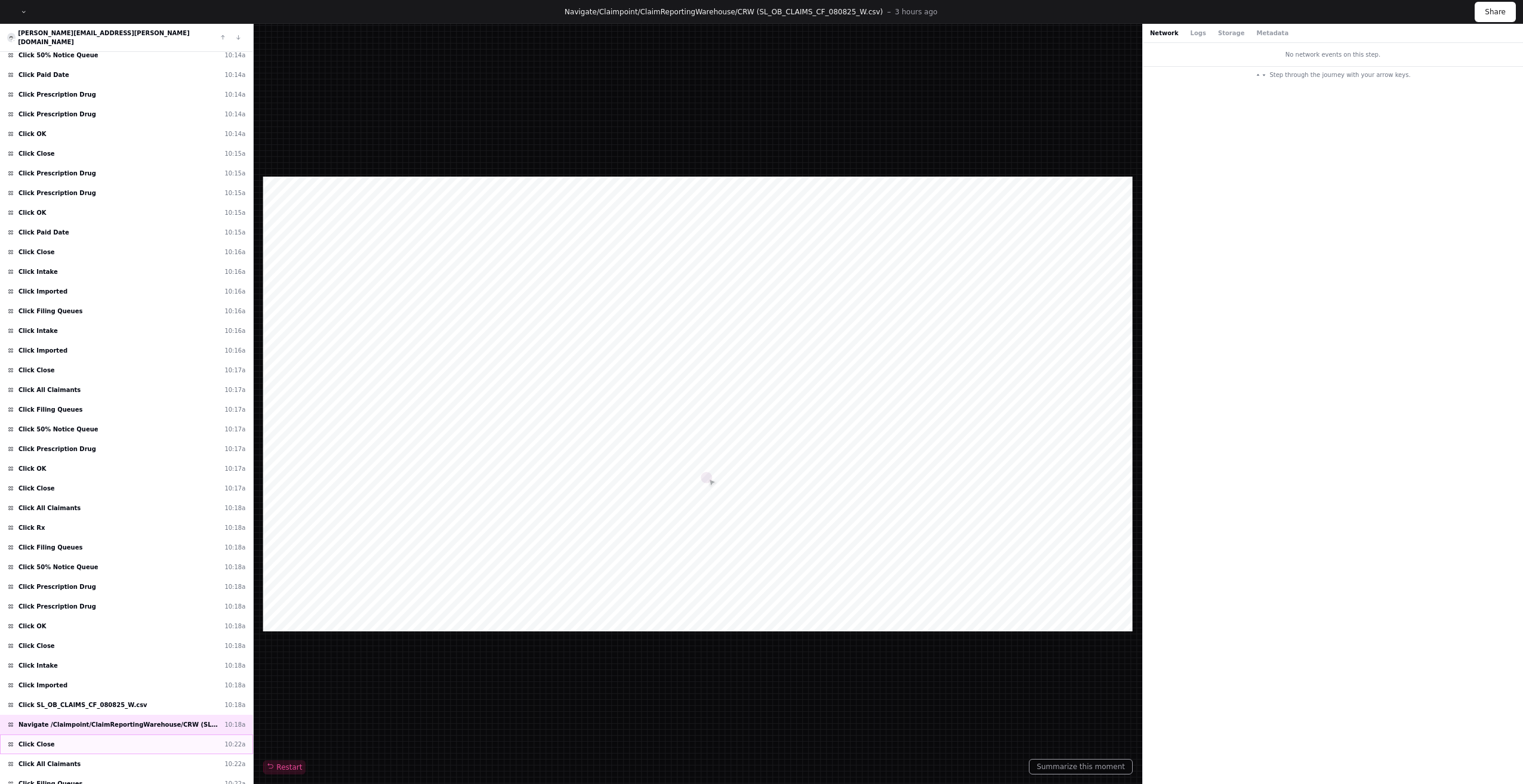
click at [113, 736] on div "Click Close 10:22a" at bounding box center [127, 744] width 253 height 20
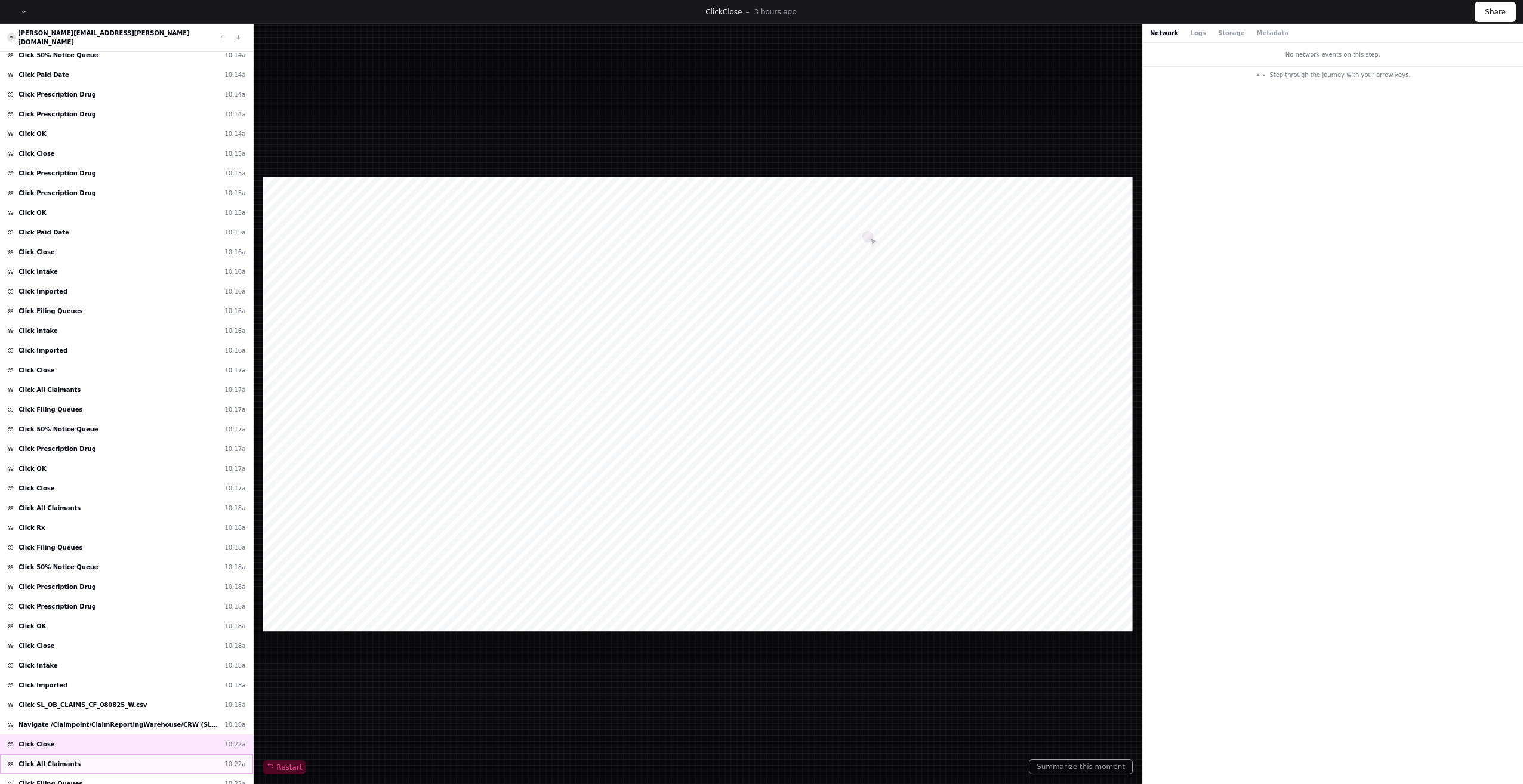
click at [111, 754] on div "Click All Claimants 10:22a" at bounding box center [127, 764] width 253 height 20
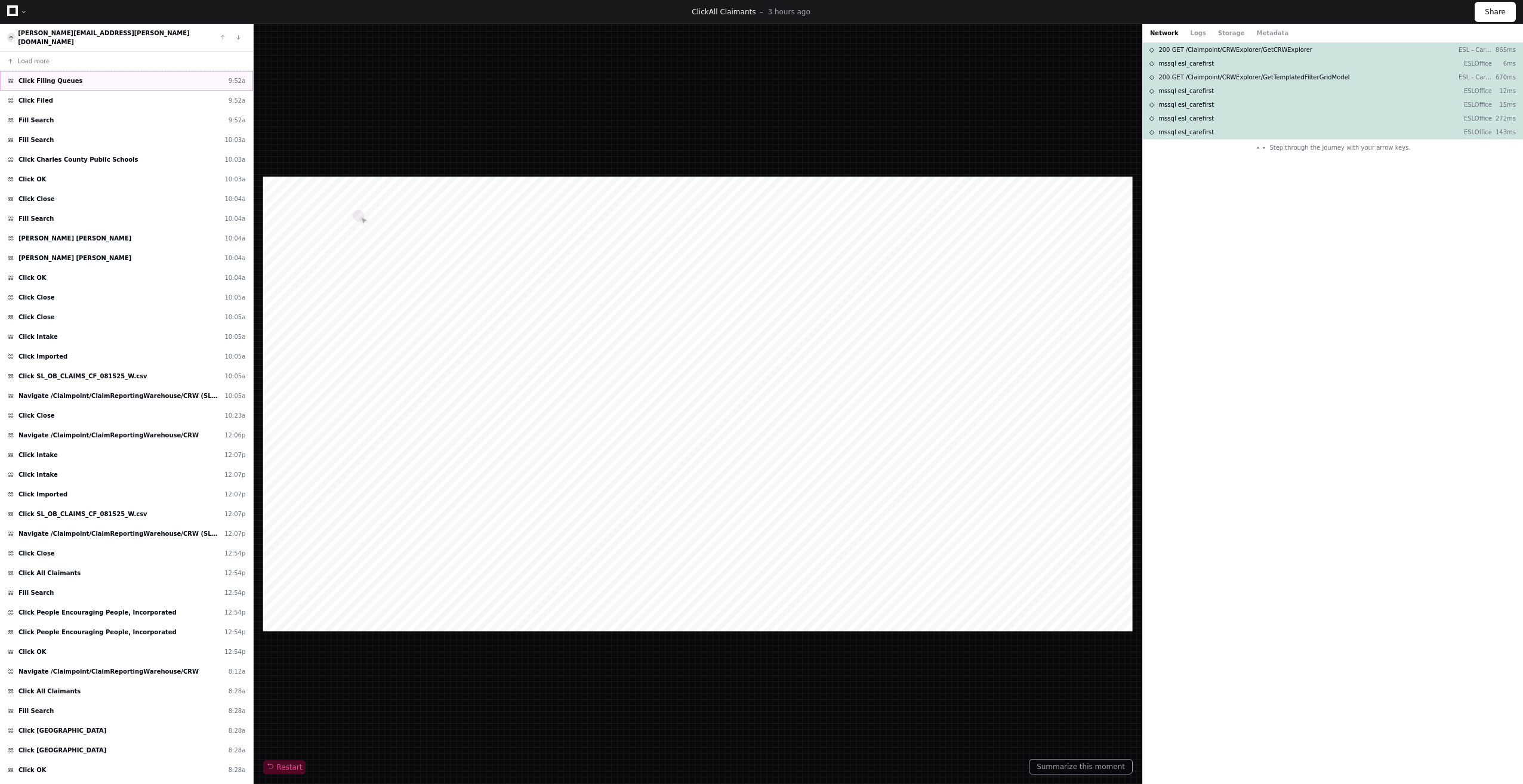
click at [24, 82] on div "Click Filing Queues 9:52a" at bounding box center [127, 81] width 253 height 20
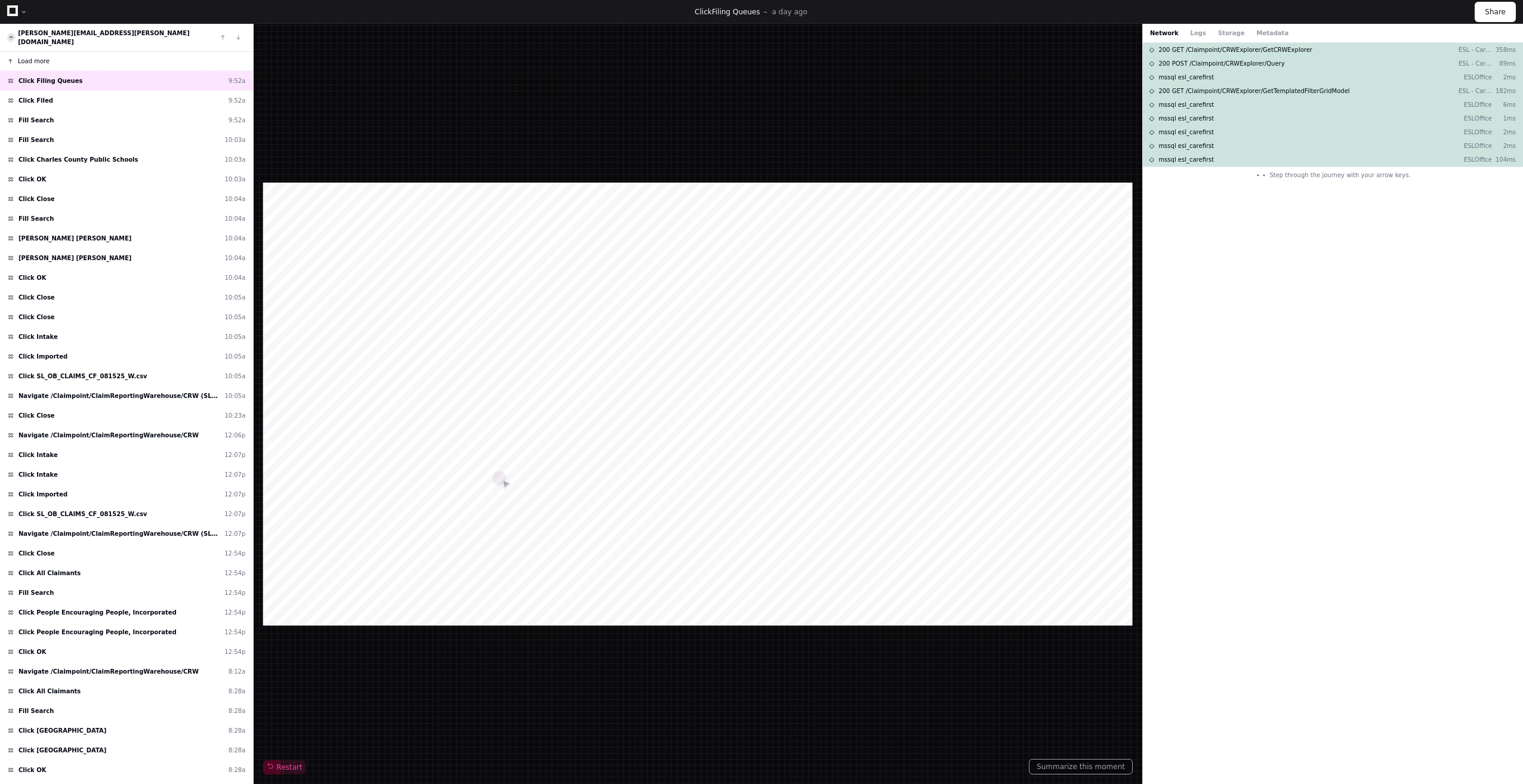
click at [53, 52] on button "Load more" at bounding box center [127, 61] width 253 height 19
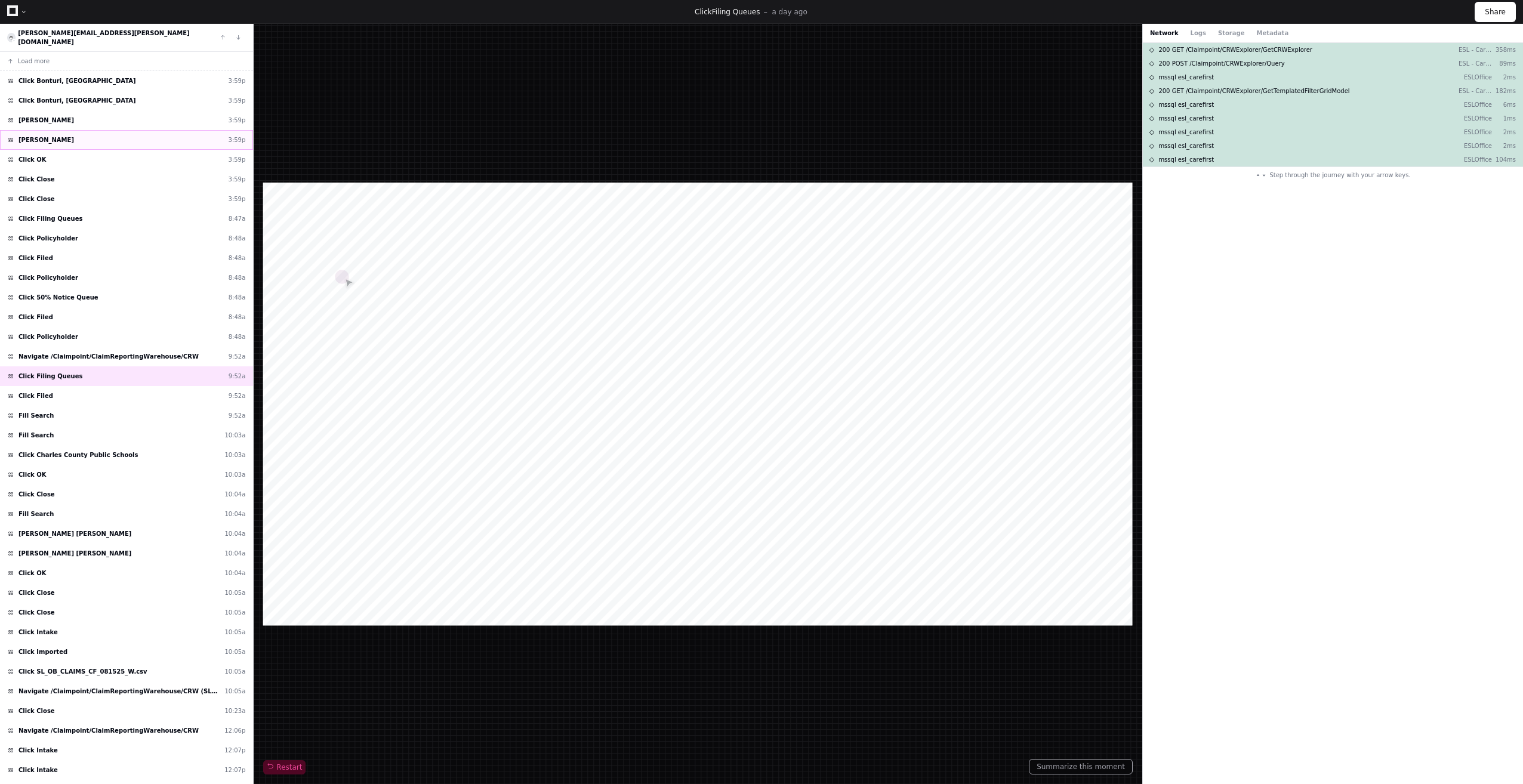
click at [74, 130] on div "[PERSON_NAME] 3:59p" at bounding box center [127, 139] width 253 height 20
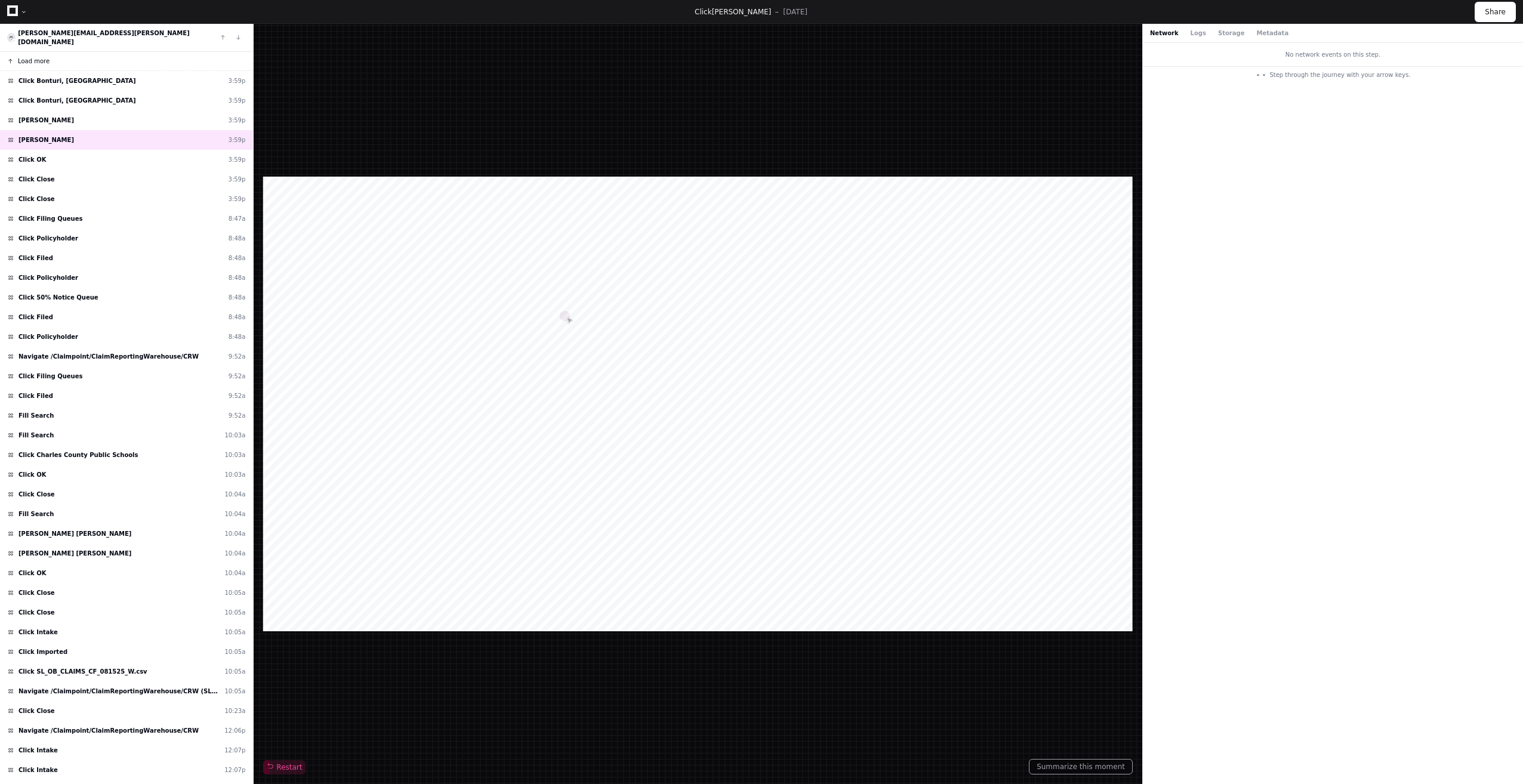
click at [39, 57] on span "Load more" at bounding box center [33, 61] width 31 height 9
